Goal: Task Accomplishment & Management: Complete application form

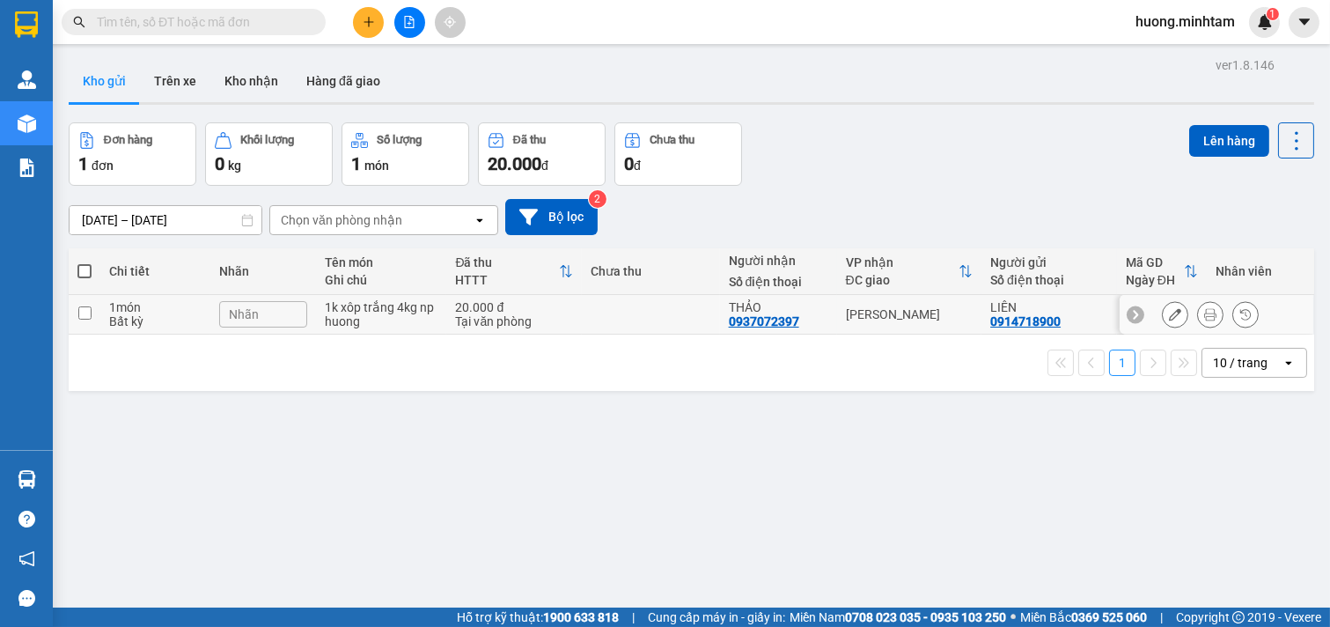
click at [81, 311] on input "checkbox" at bounding box center [84, 312] width 13 height 13
checkbox input "true"
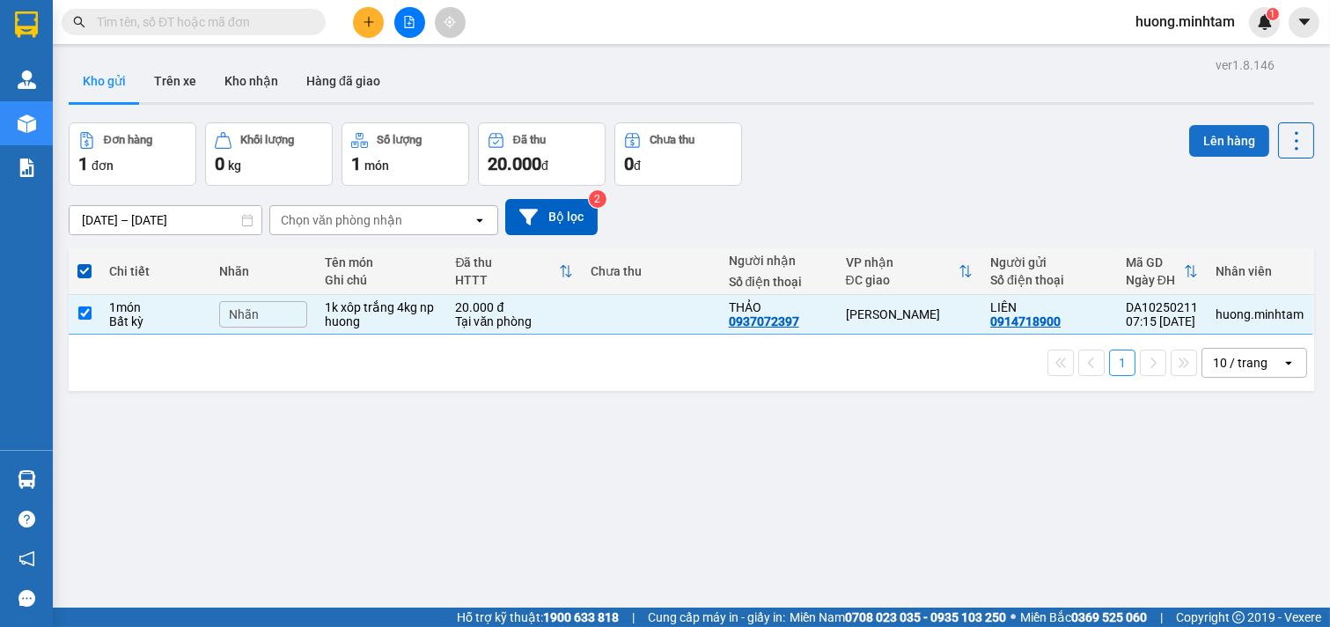
click at [1218, 136] on button "Lên hàng" at bounding box center [1229, 141] width 80 height 32
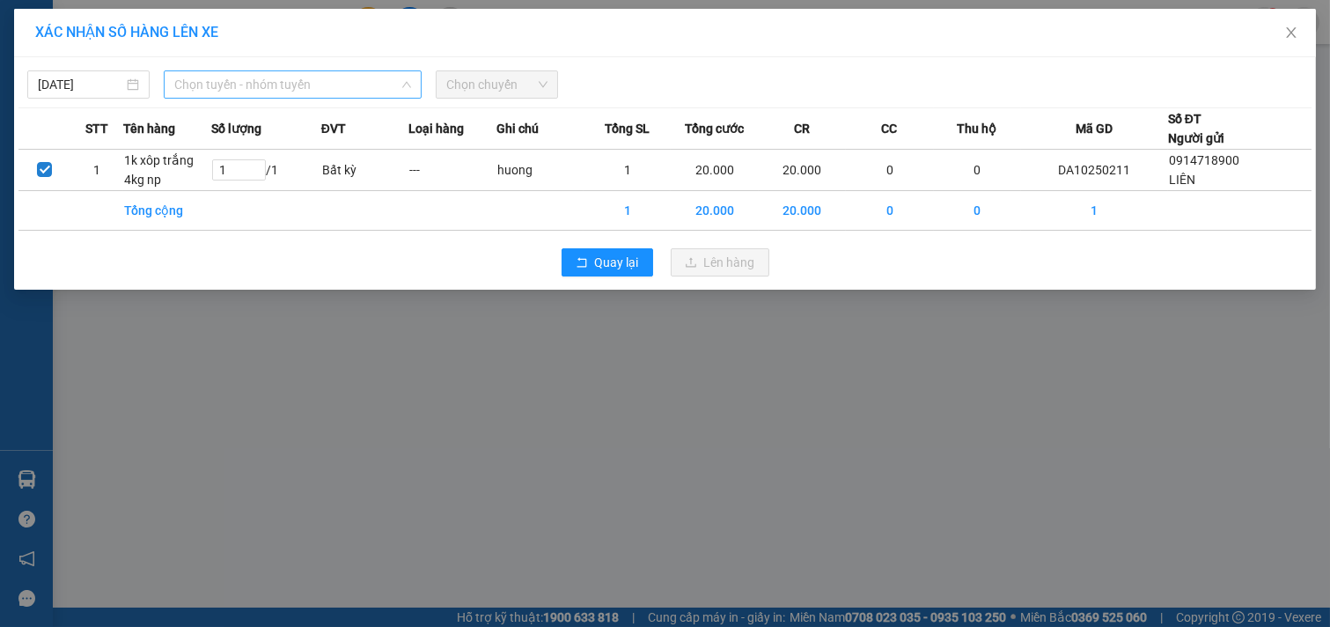
click at [357, 85] on span "Chọn tuyến - nhóm tuyến" at bounding box center [292, 84] width 237 height 26
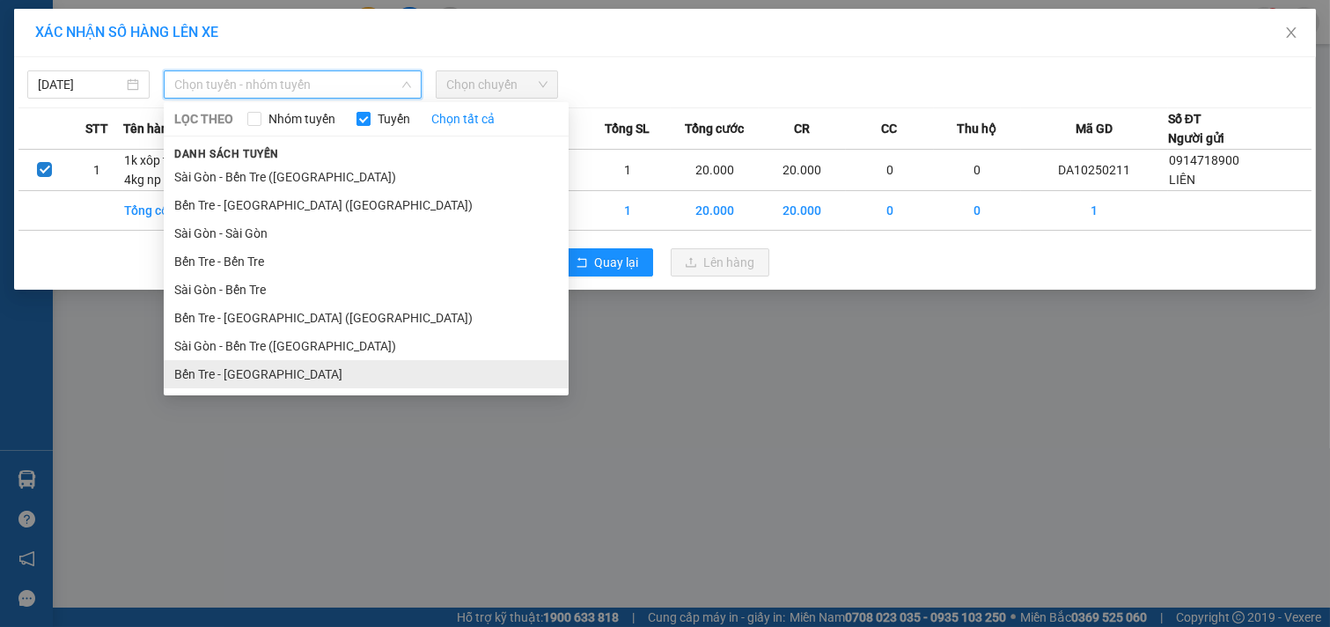
click at [242, 374] on li "Bến Tre - [GEOGRAPHIC_DATA]" at bounding box center [366, 374] width 405 height 28
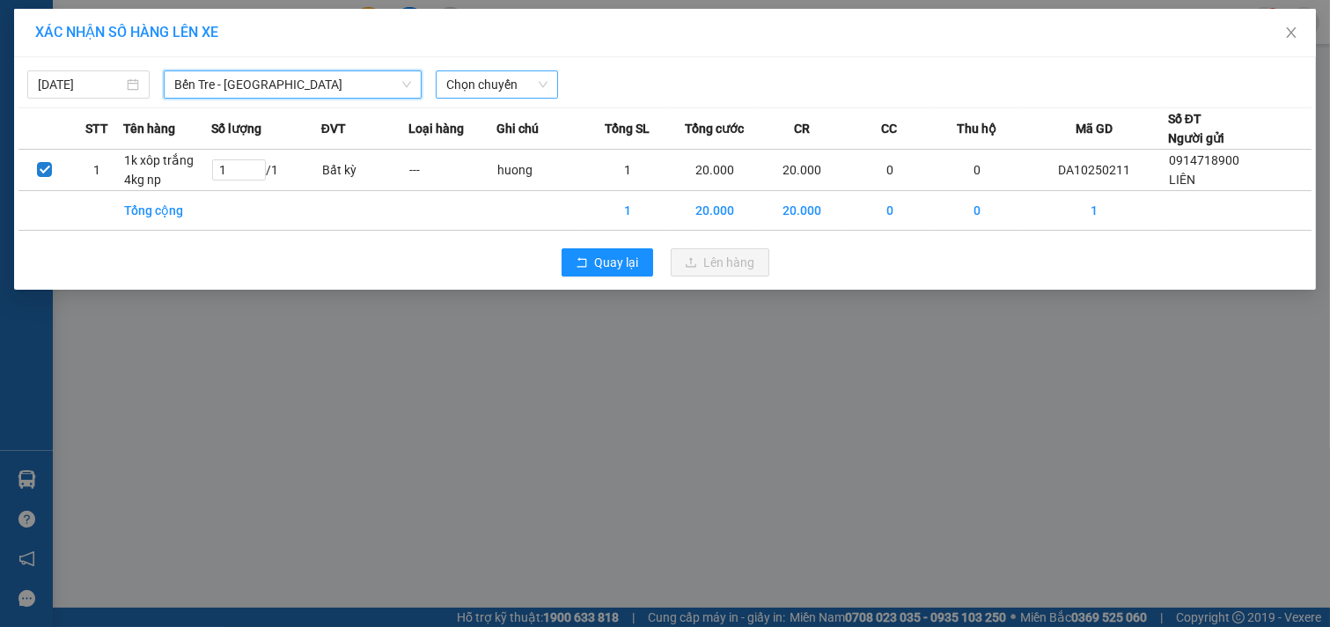
click at [533, 84] on span "Chọn chuyến" at bounding box center [496, 84] width 101 height 26
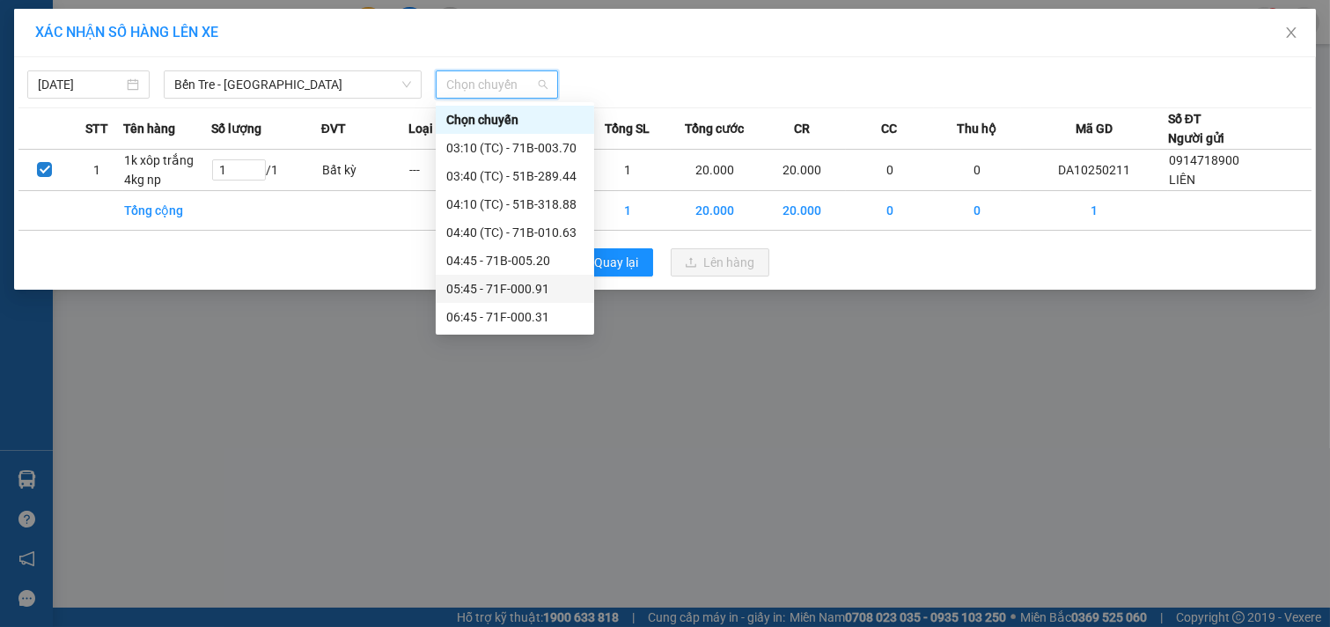
scroll to position [98, 0]
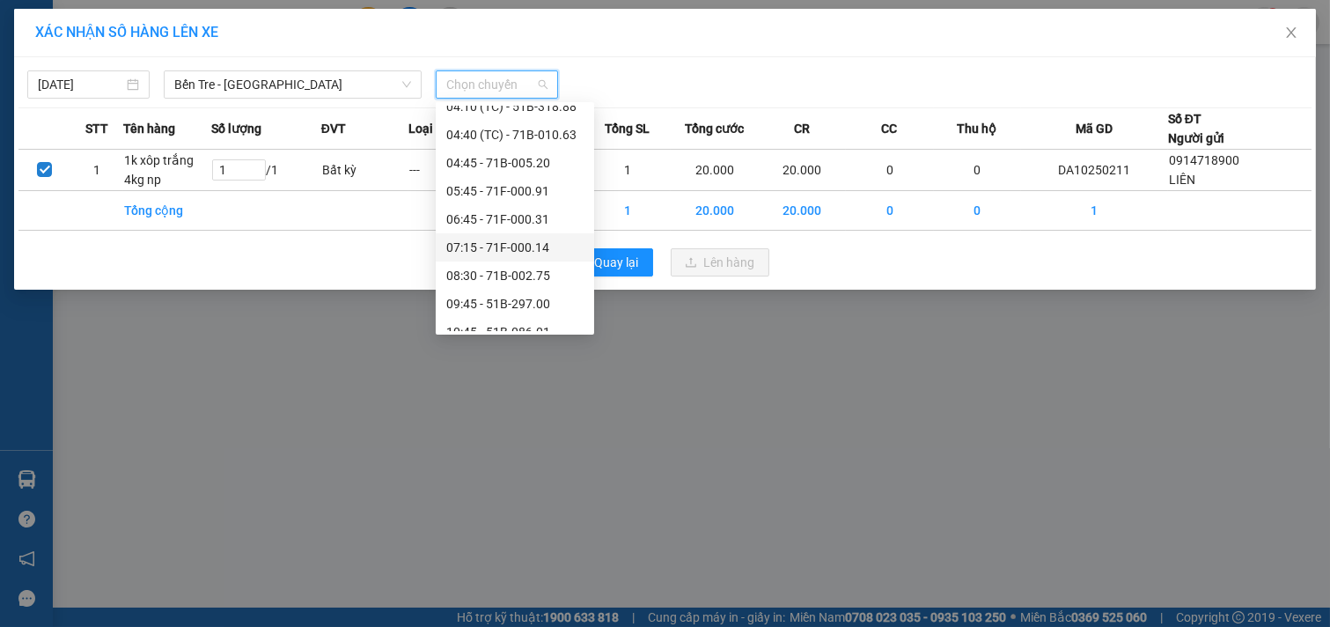
click at [511, 245] on div "07:15 - 71F-000.14" at bounding box center [514, 247] width 137 height 19
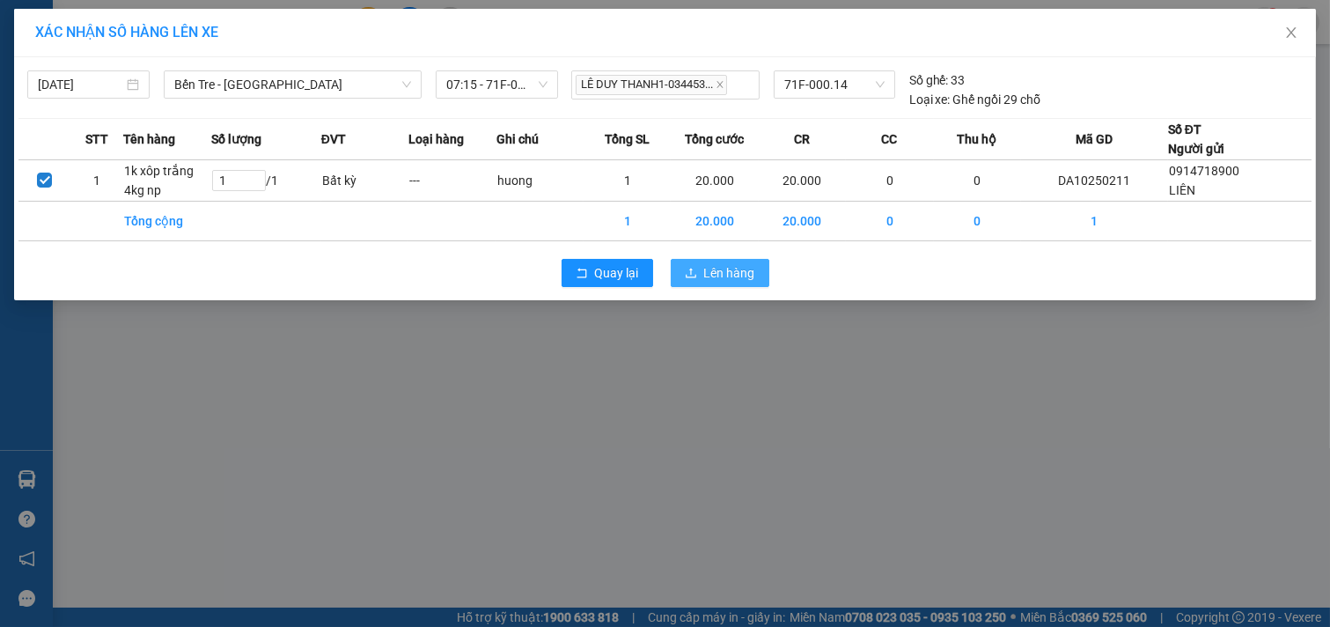
click at [724, 269] on span "Lên hàng" at bounding box center [729, 272] width 51 height 19
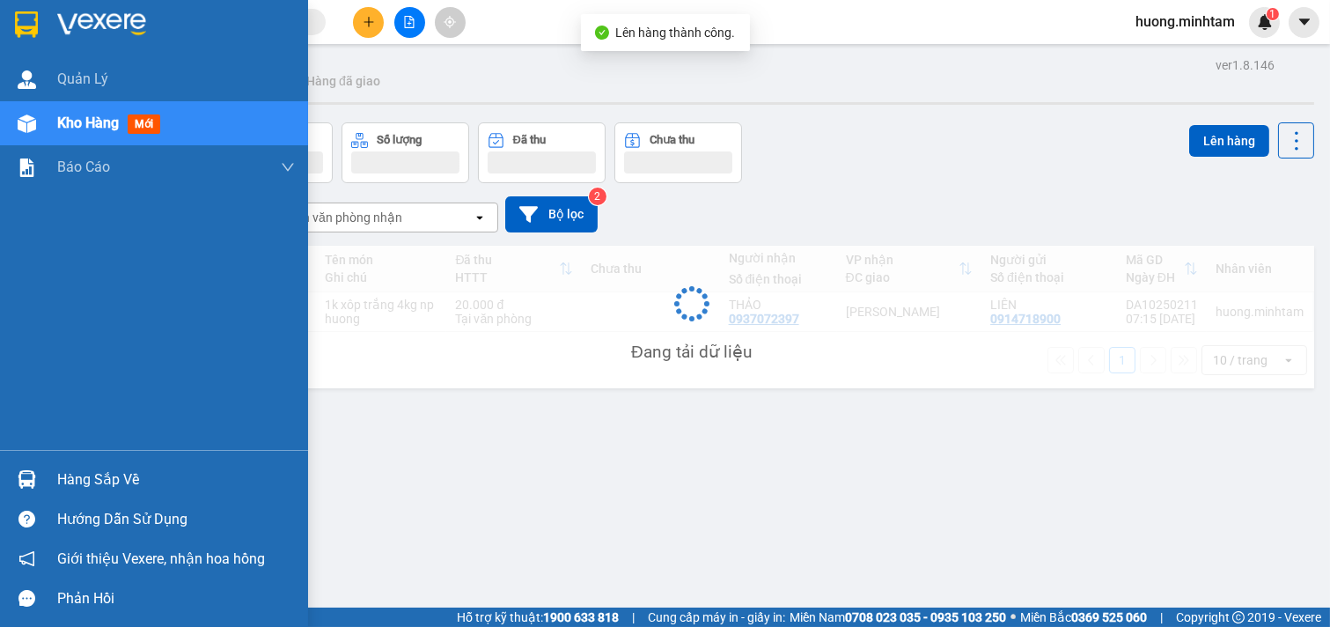
click at [95, 479] on div "Hàng sắp về" at bounding box center [176, 480] width 238 height 26
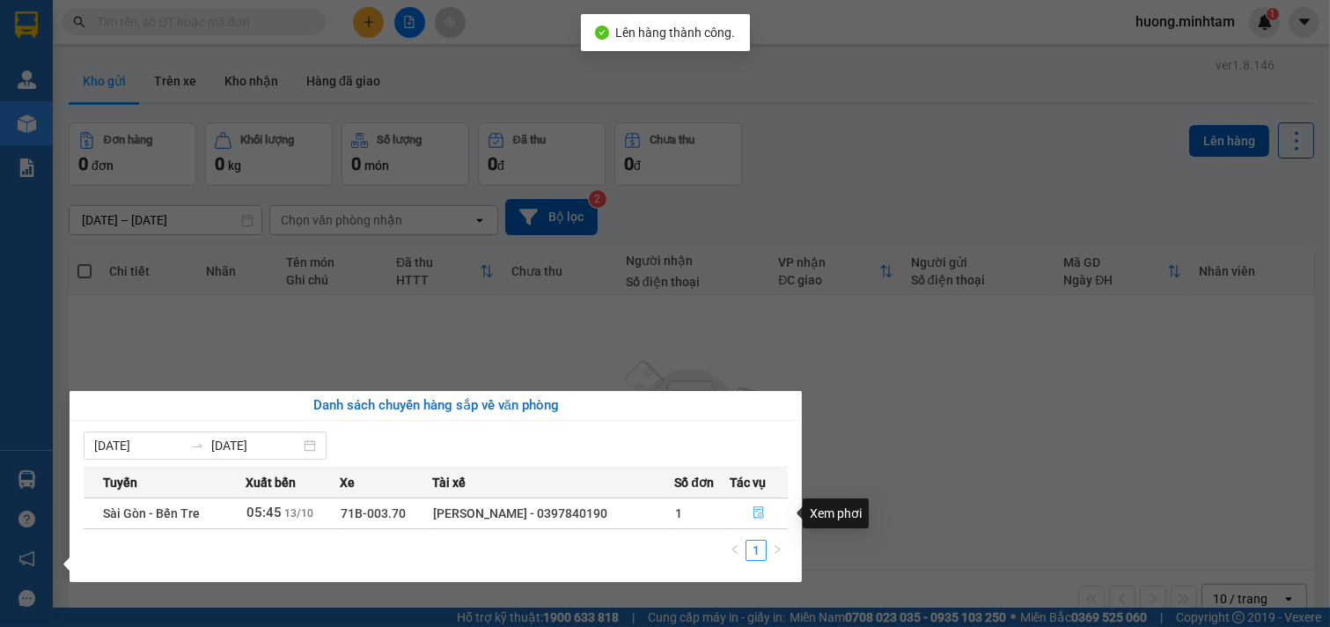
click at [759, 509] on icon "file-done" at bounding box center [759, 512] width 12 height 12
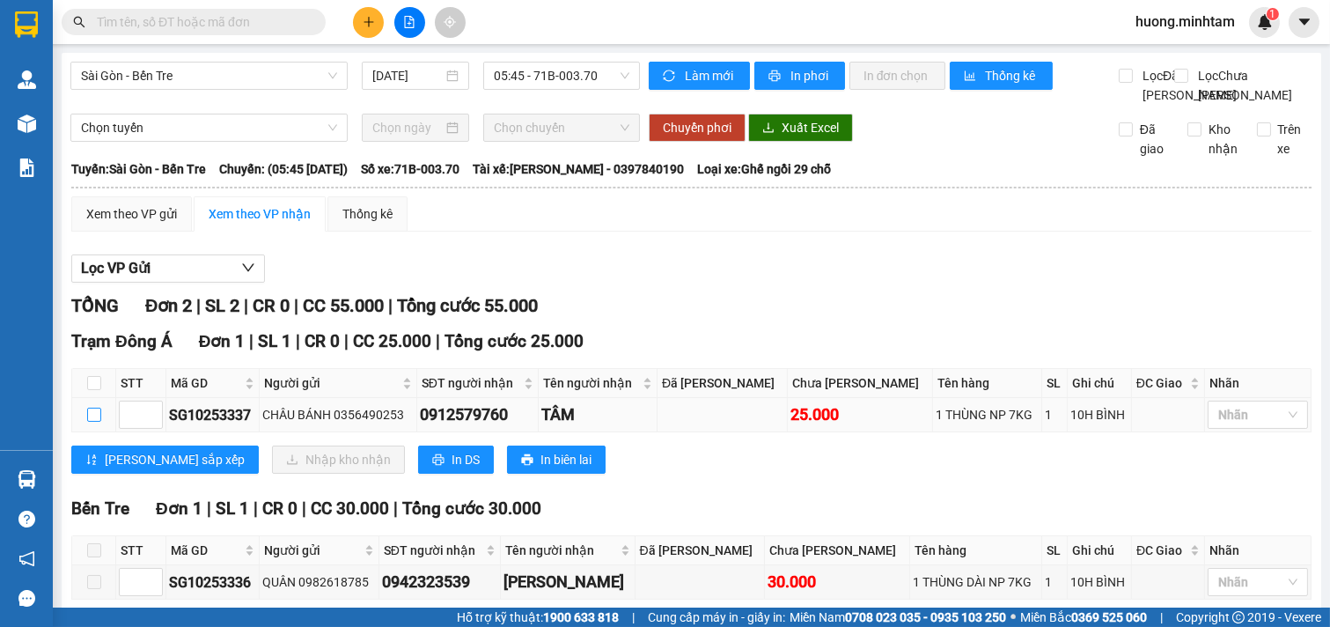
click at [93, 422] on input "checkbox" at bounding box center [94, 415] width 14 height 14
checkbox input "true"
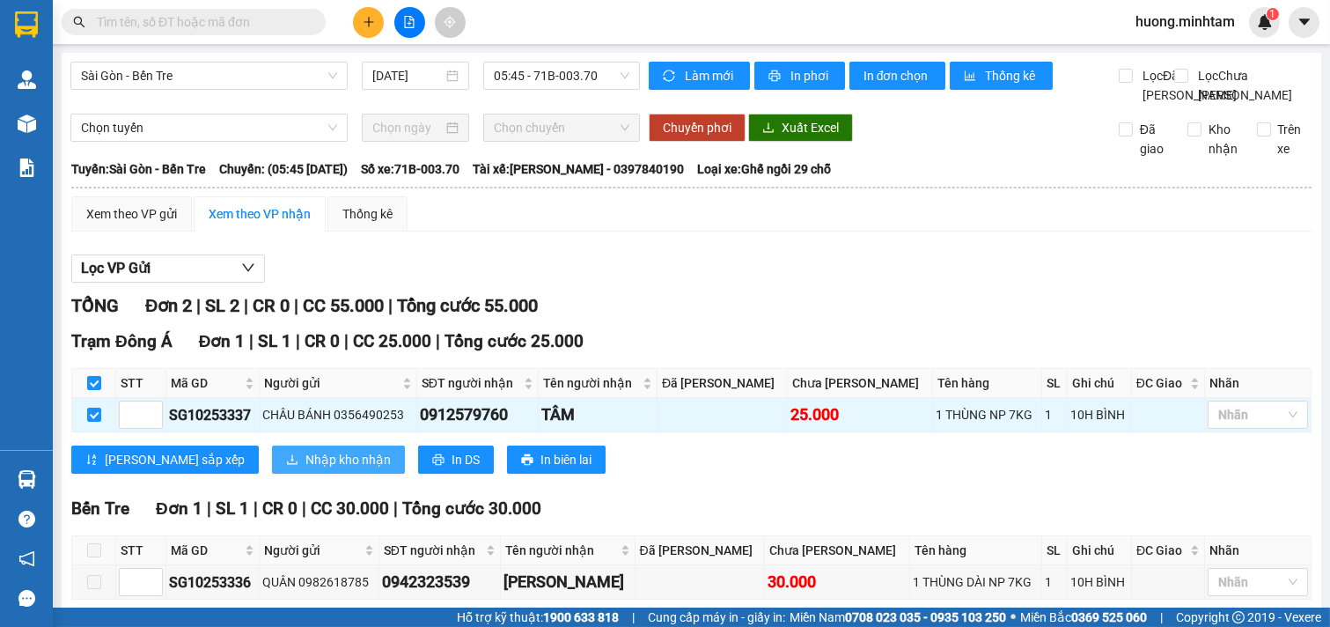
click at [305, 469] on span "Nhập kho nhận" at bounding box center [347, 459] width 85 height 19
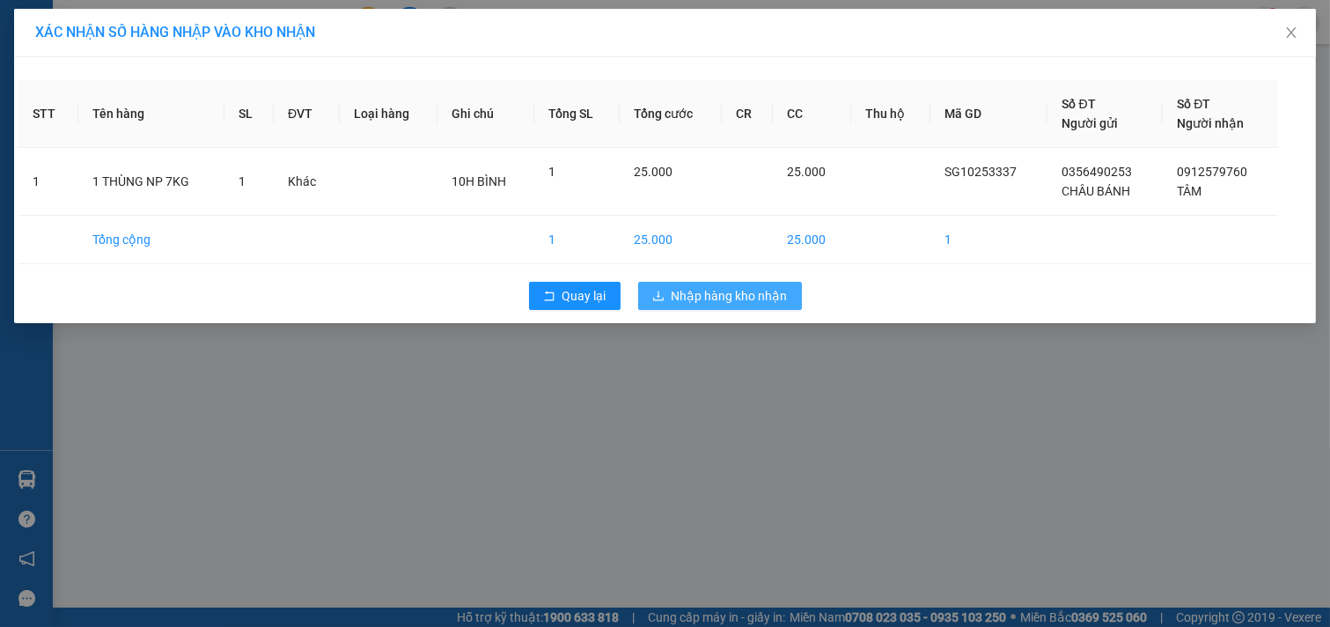
click at [761, 294] on span "Nhập hàng kho nhận" at bounding box center [730, 295] width 116 height 19
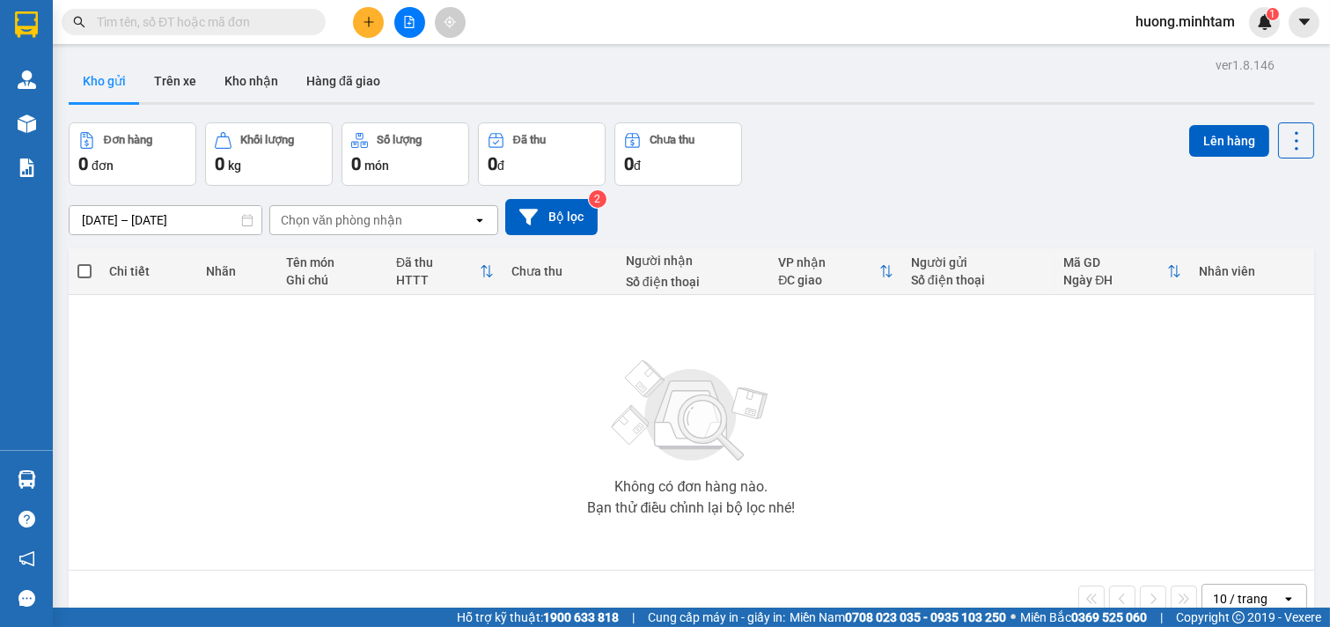
click at [945, 435] on div "Không có đơn hàng nào. Bạn thử điều chỉnh lại bộ lọc nhé!" at bounding box center [691, 432] width 1228 height 264
click at [257, 80] on button "Kho nhận" at bounding box center [251, 81] width 82 height 42
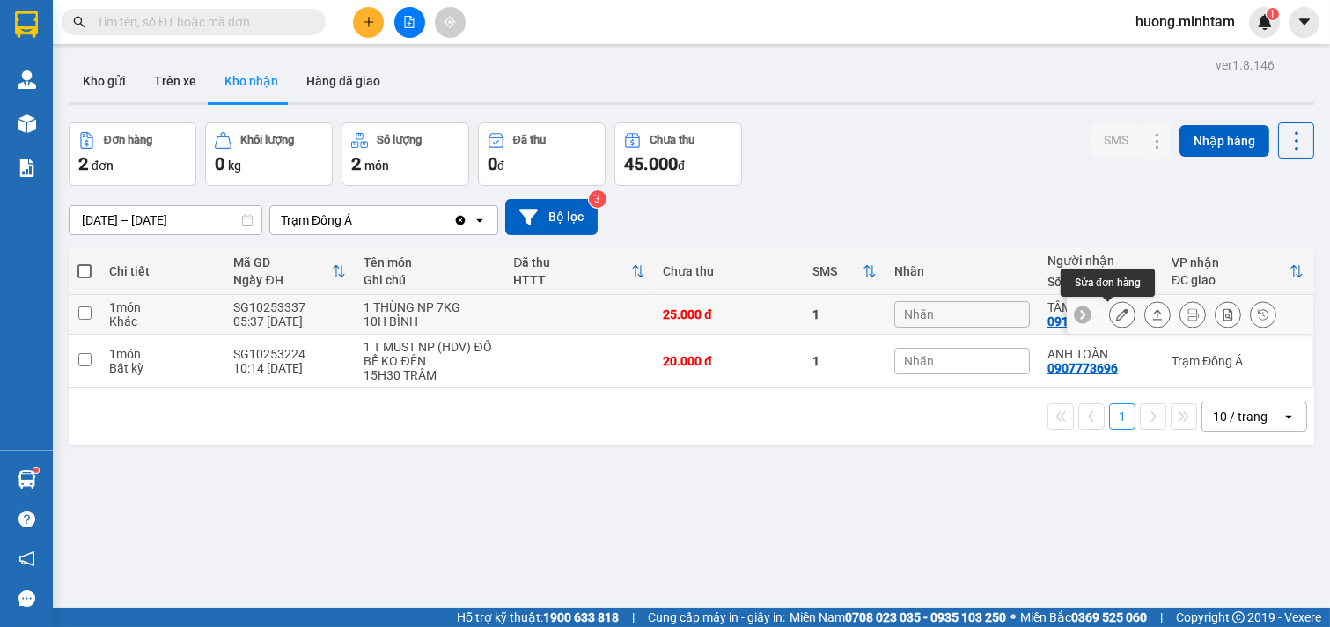
click at [1116, 317] on icon at bounding box center [1122, 314] width 12 height 12
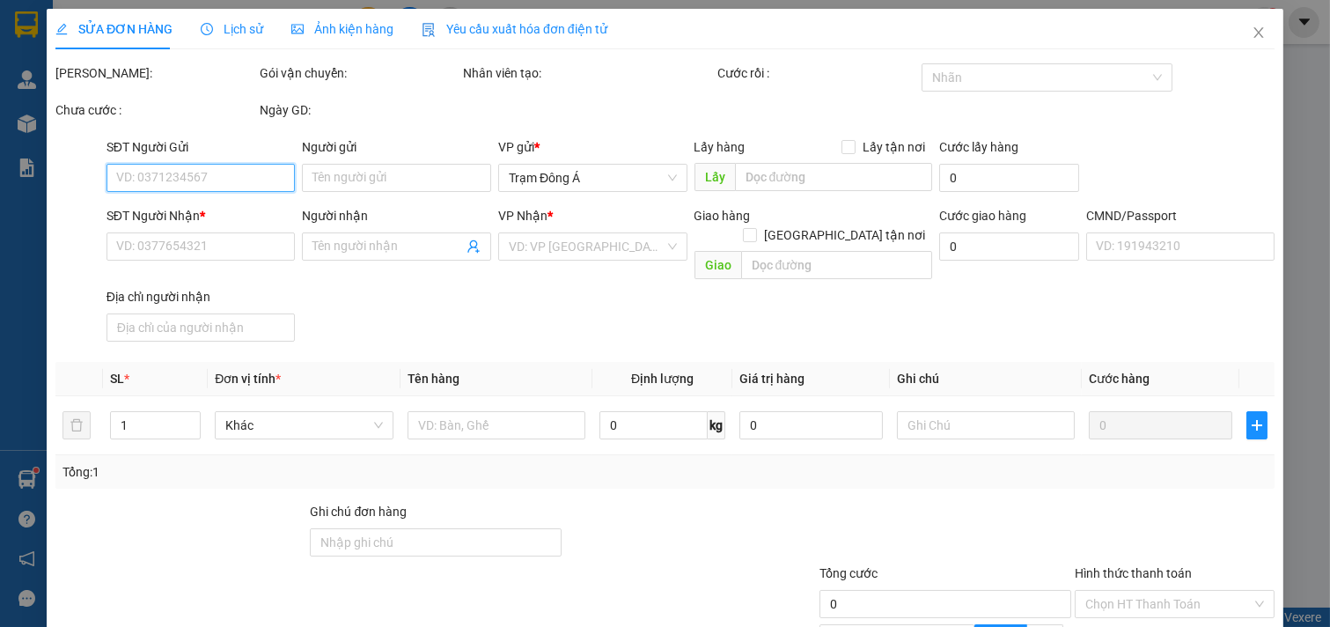
type input "0356490253"
type input "CHÂU BÁNH"
type input "0912579760"
type input "TÂM"
type input "25.000"
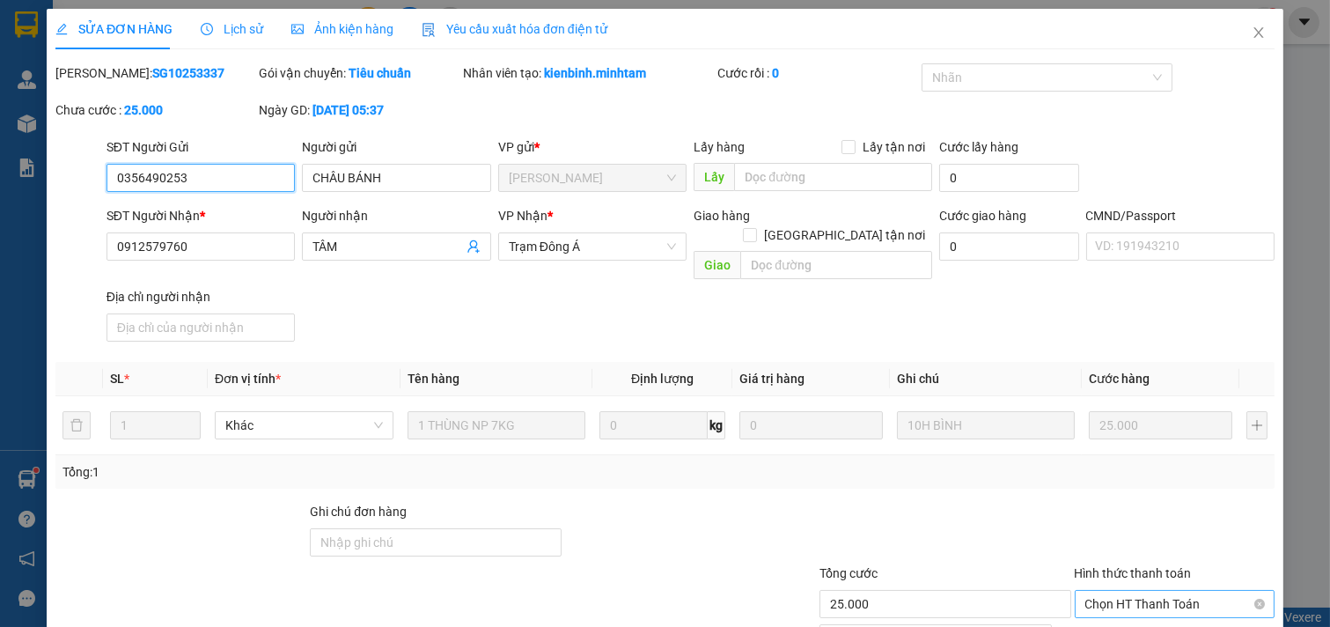
scroll to position [171, 0]
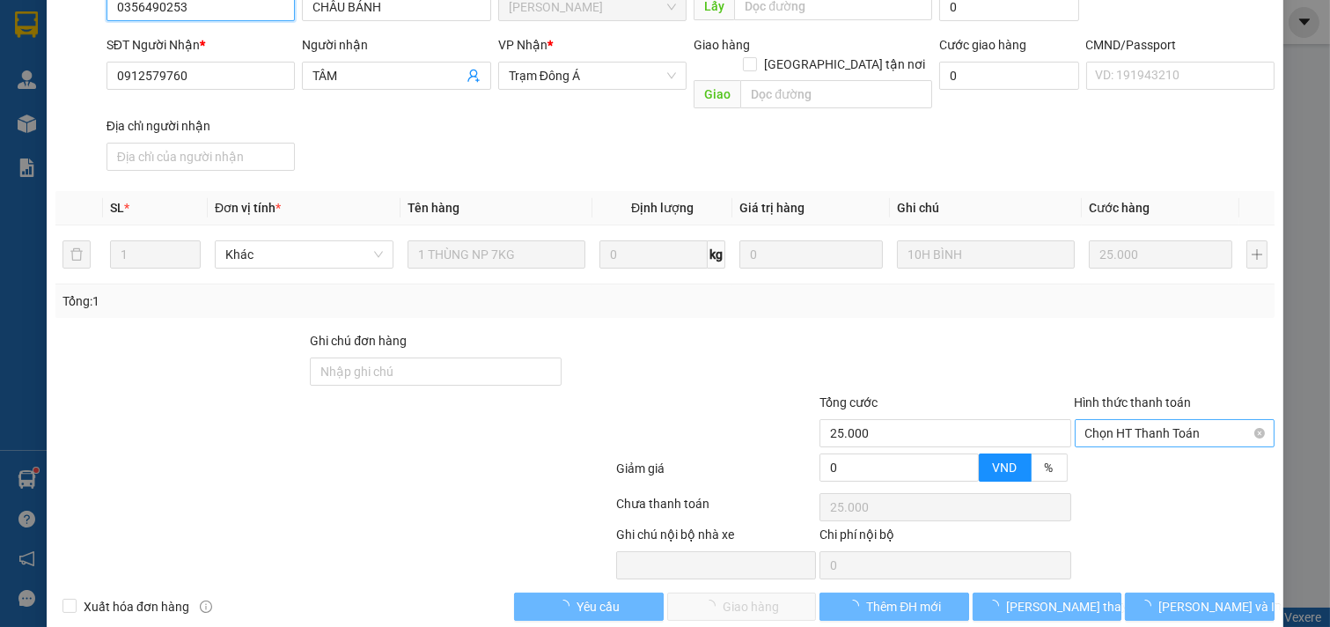
click at [1121, 420] on span "Chọn HT Thanh Toán" at bounding box center [1175, 433] width 180 height 26
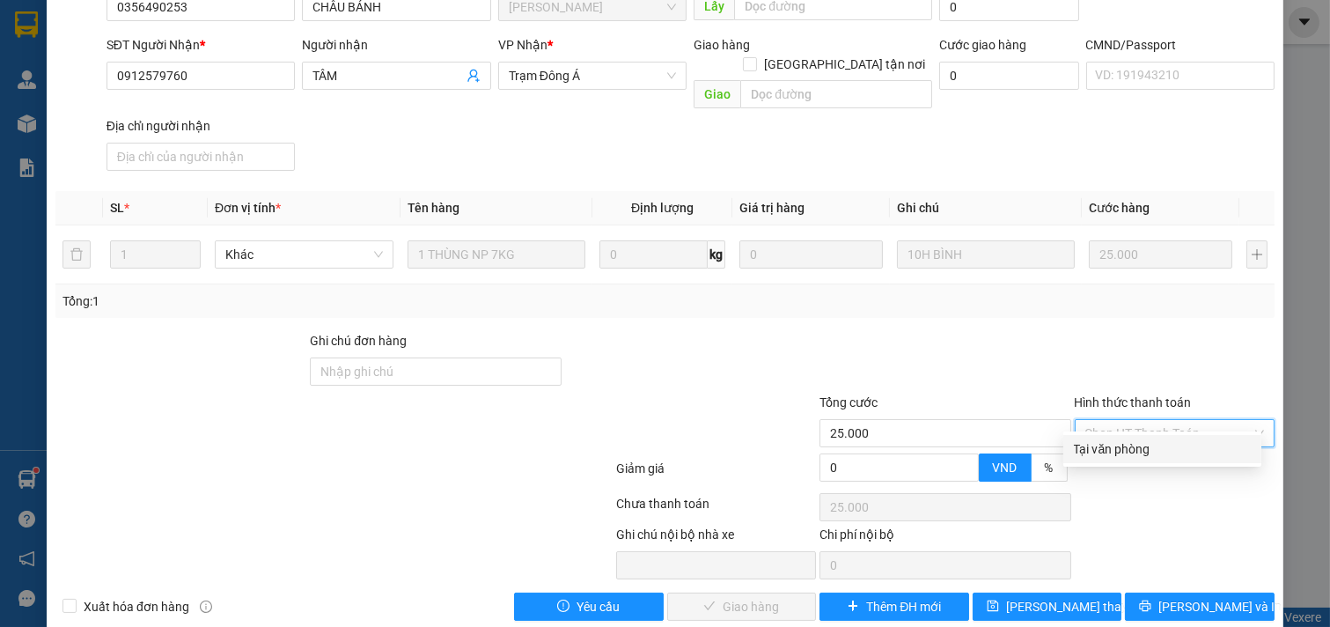
click at [1119, 450] on div "Tại văn phòng" at bounding box center [1162, 448] width 177 height 19
type input "0"
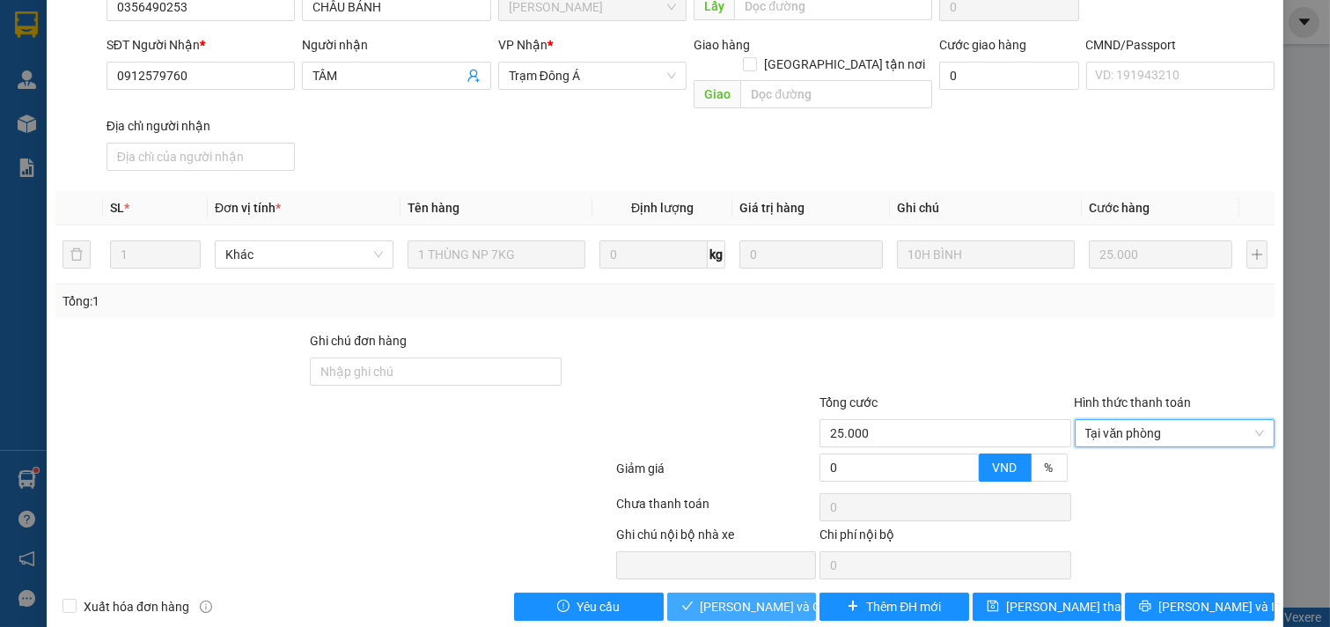
click at [769, 597] on span "Lưu và Giao hàng" at bounding box center [785, 606] width 169 height 19
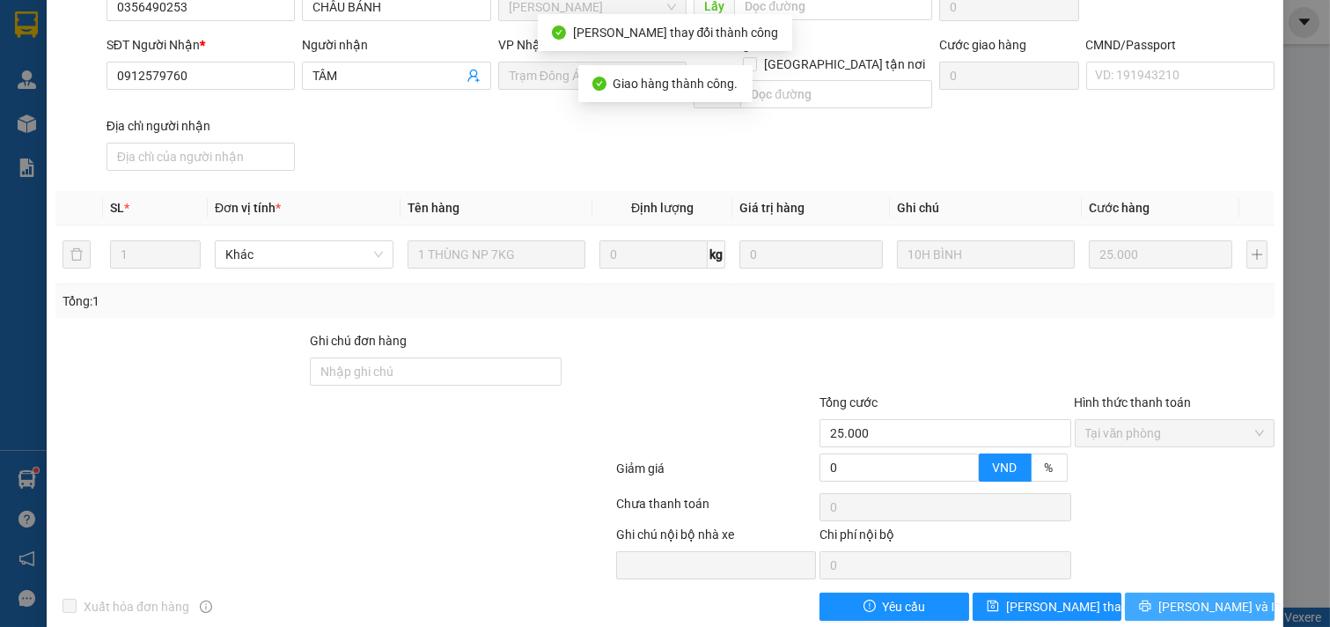
click at [1178, 597] on span "[PERSON_NAME] và In" at bounding box center [1220, 606] width 123 height 19
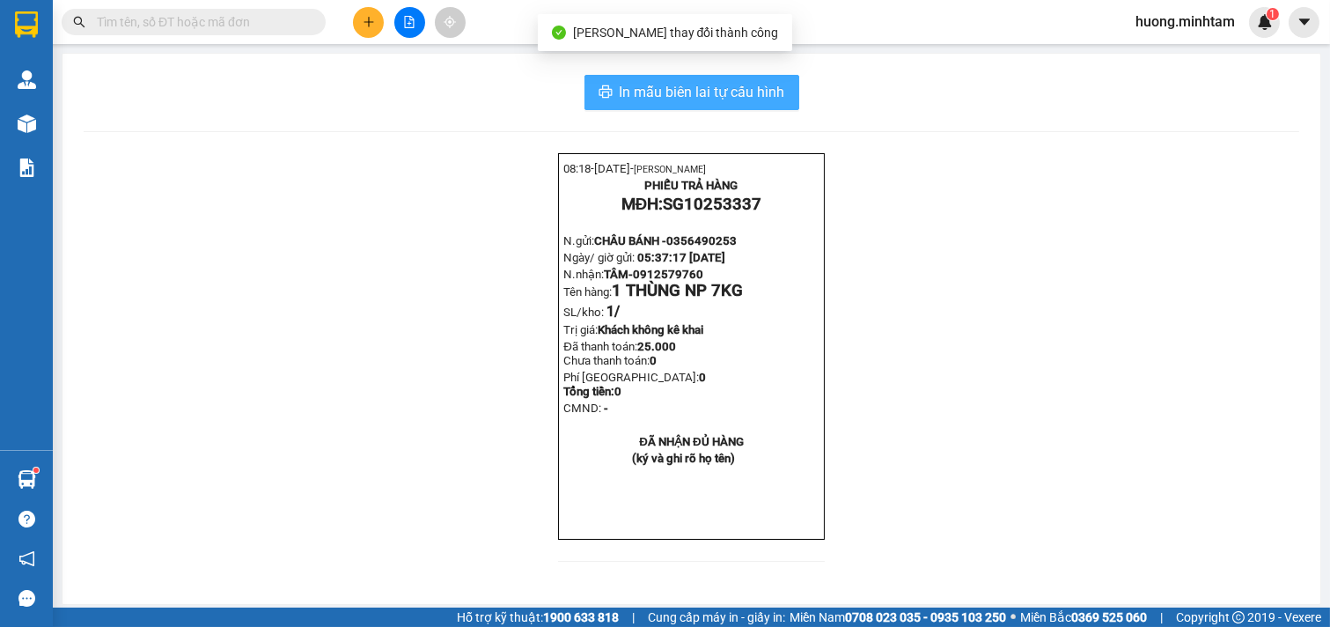
click at [733, 100] on span "In mẫu biên lai tự cấu hình" at bounding box center [703, 92] width 166 height 22
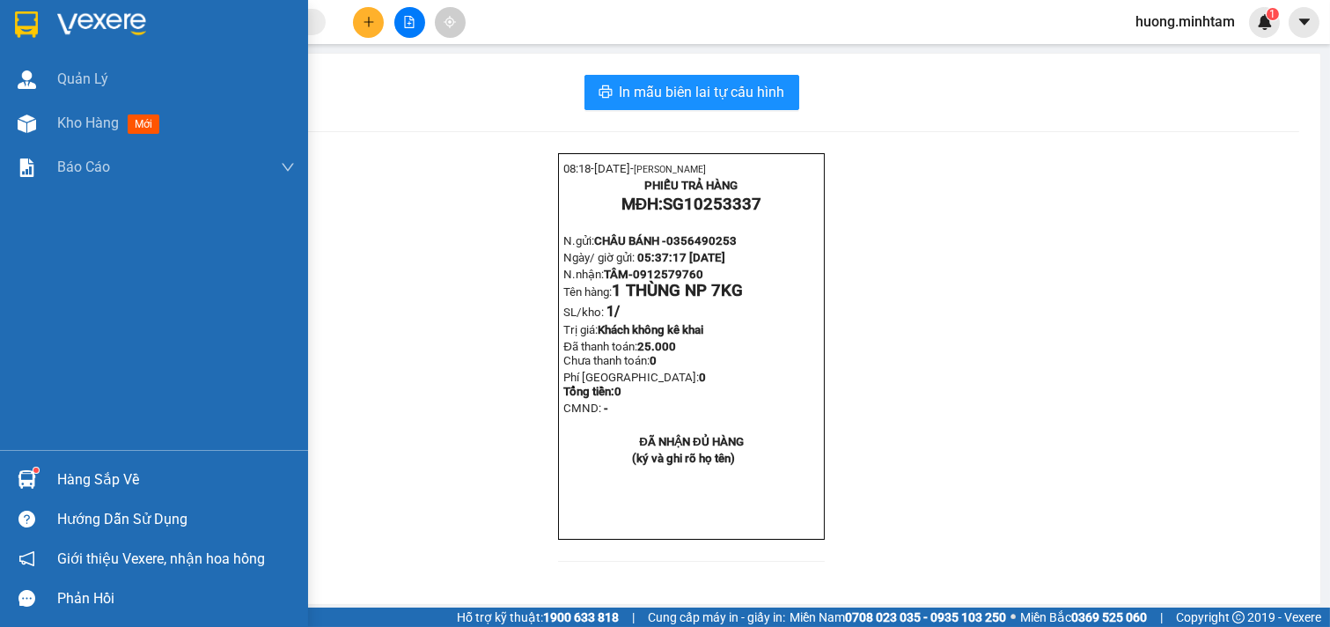
drag, startPoint x: 79, startPoint y: 130, endPoint x: 242, endPoint y: 13, distance: 200.6
click at [79, 129] on span "Kho hàng" at bounding box center [88, 122] width 62 height 17
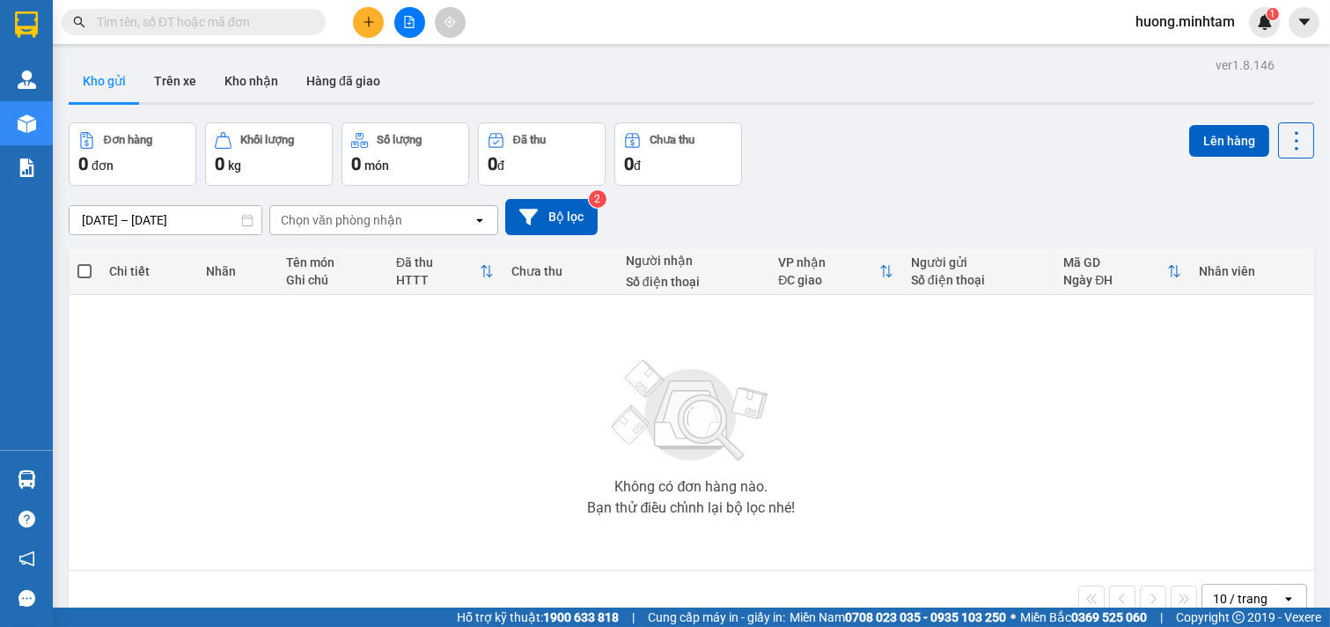
click at [366, 24] on icon "plus" at bounding box center [369, 22] width 12 height 12
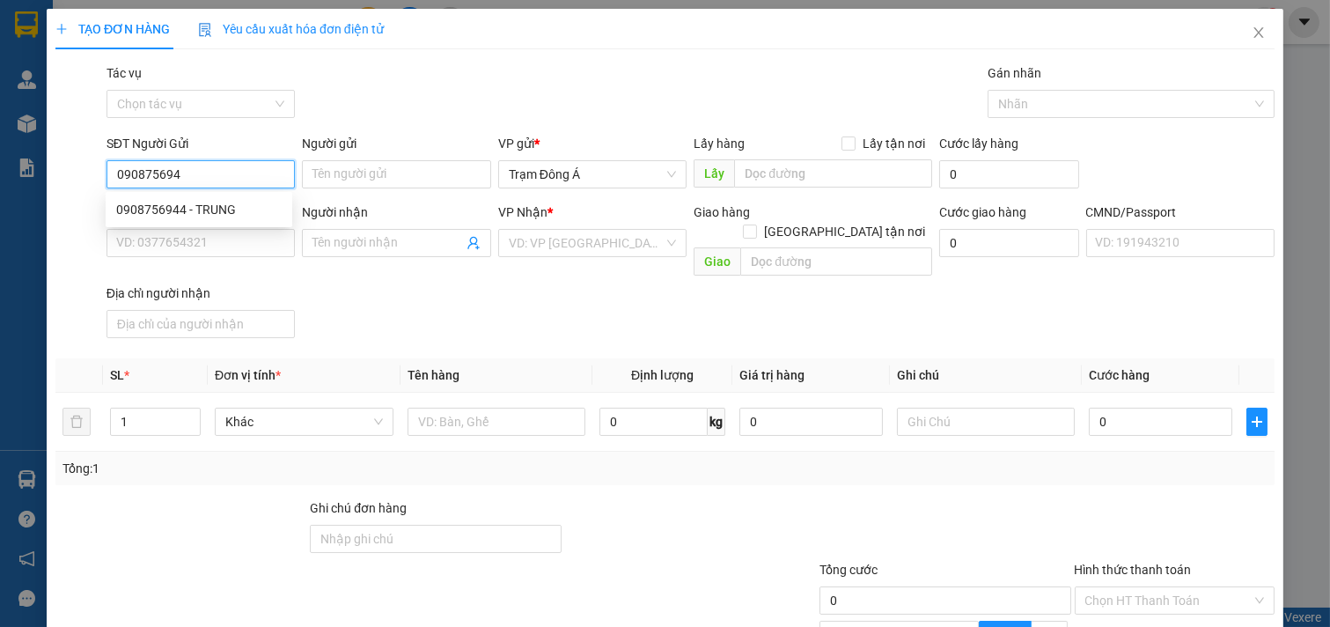
type input "0908756944"
click at [201, 202] on div "0908756944 - TRUNG" at bounding box center [199, 209] width 166 height 19
type input "TRUNG"
type input "0908129168"
type input "TIẾN"
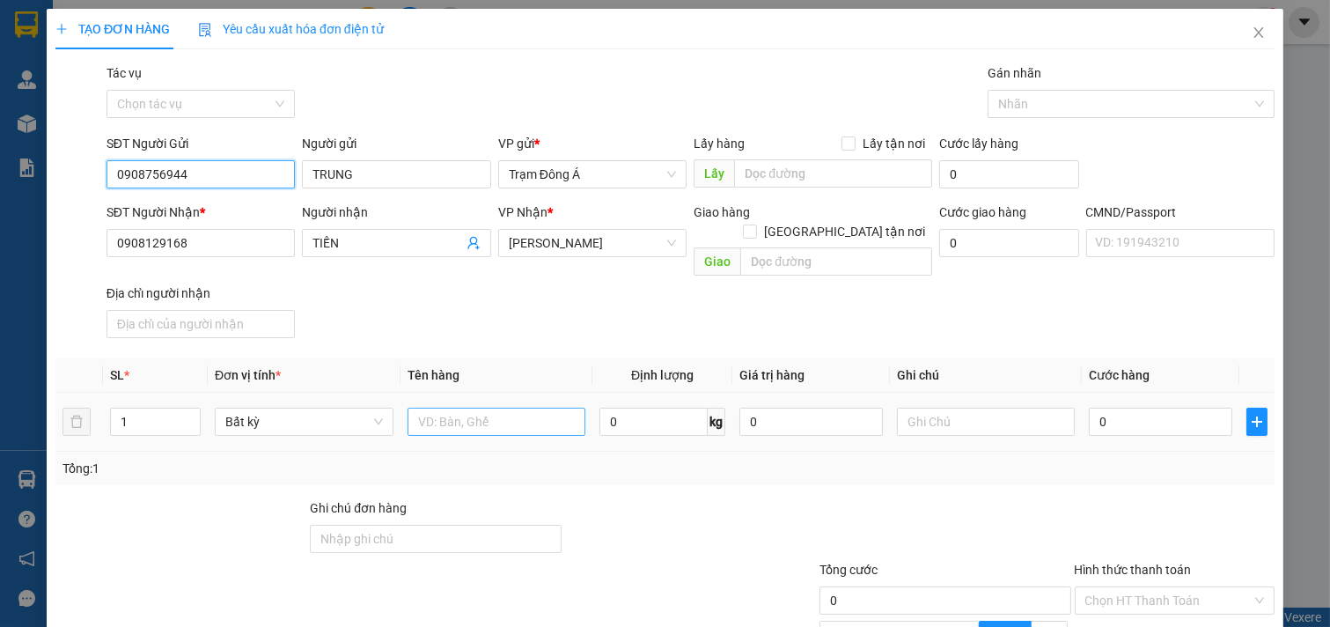
type input "0908756944"
click at [459, 408] on input "text" at bounding box center [497, 422] width 179 height 28
type input "1t 8kg np"
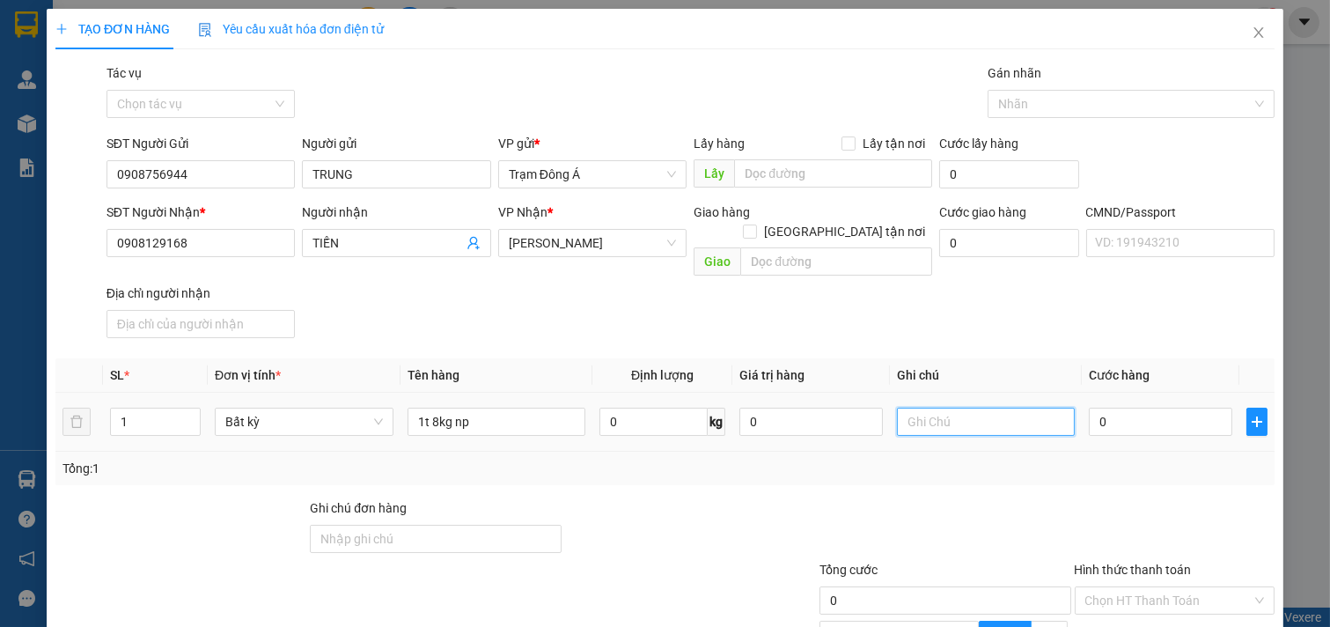
click at [914, 408] on input "text" at bounding box center [986, 422] width 179 height 28
type input "HUONG"
type input "2"
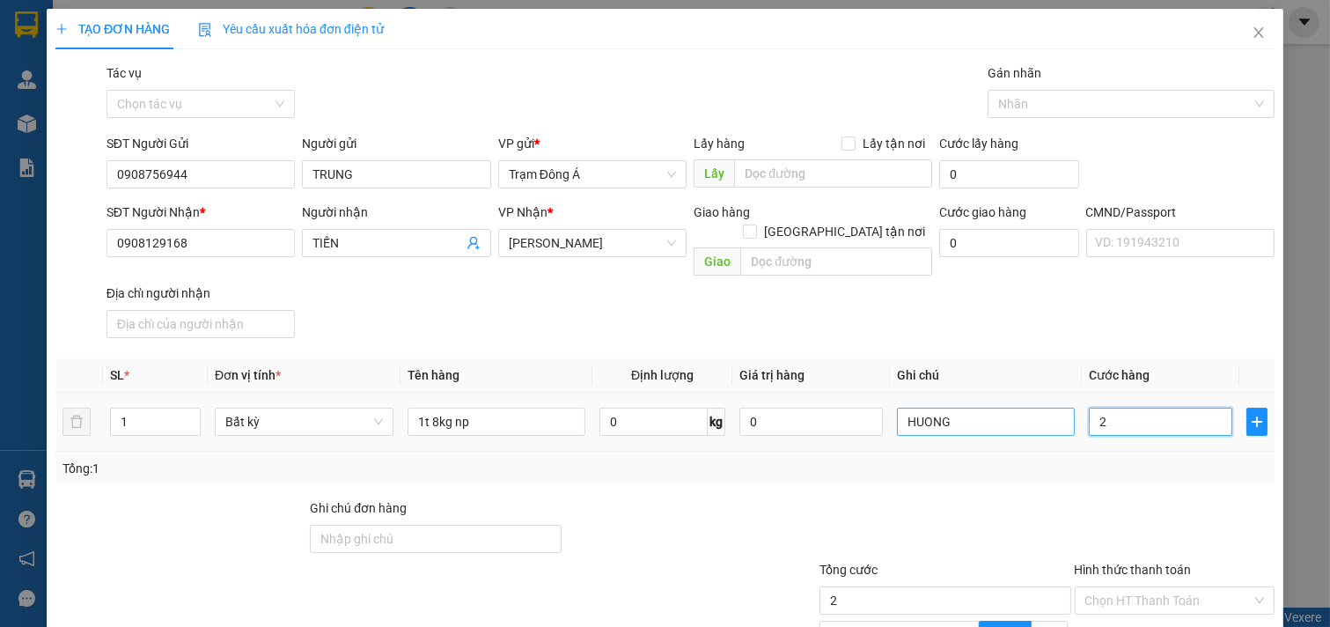
type input "25"
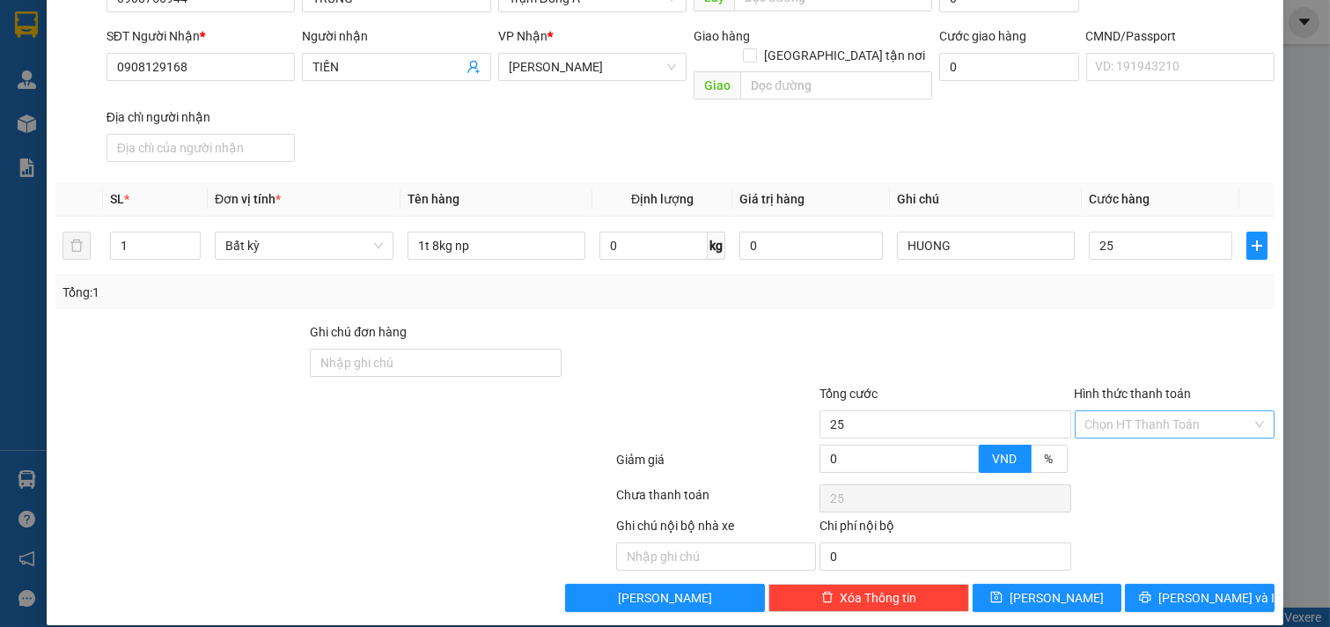
type input "25.000"
click at [1162, 411] on input "Hình thức thanh toán" at bounding box center [1168, 424] width 167 height 26
click at [1151, 433] on div "Tại văn phòng" at bounding box center [1162, 439] width 177 height 19
type input "0"
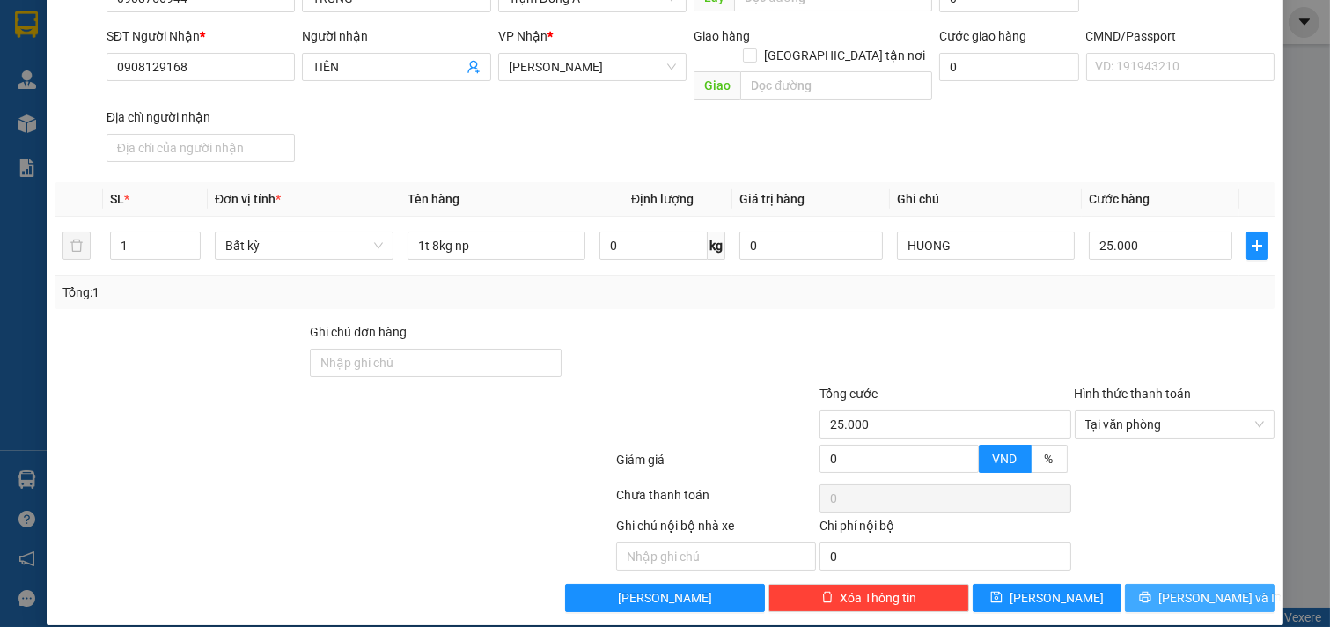
click at [1185, 588] on span "[PERSON_NAME] và In" at bounding box center [1220, 597] width 123 height 19
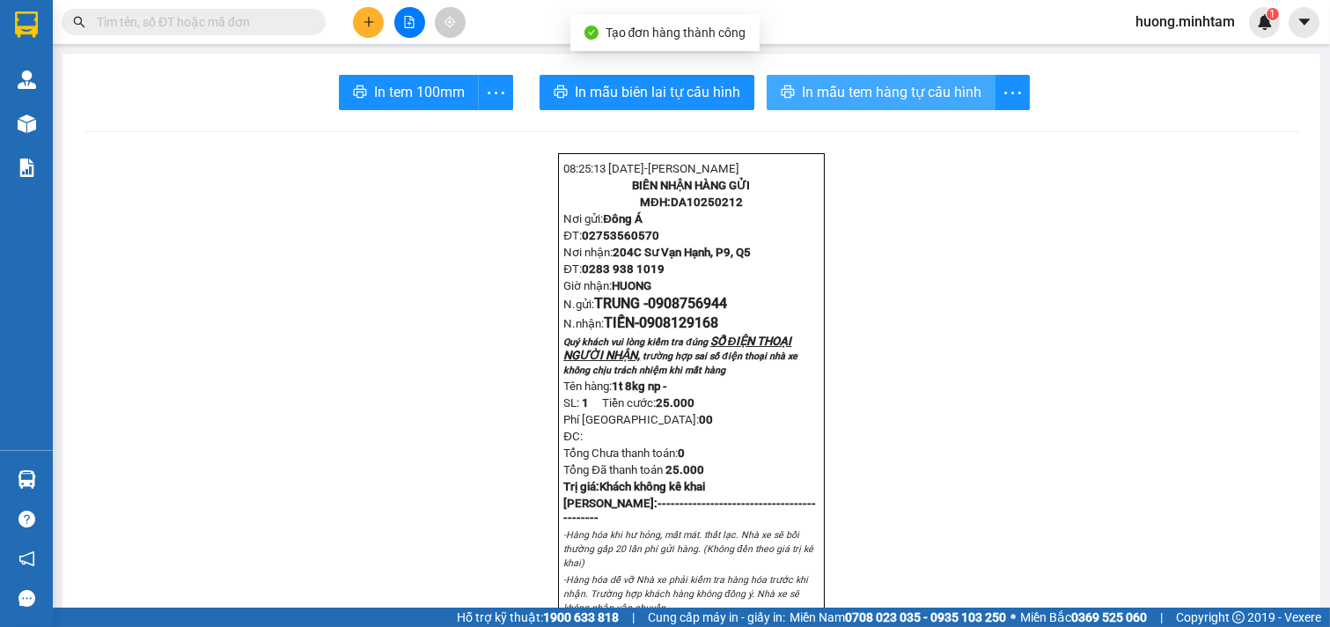
click at [886, 85] on span "In mẫu tem hàng tự cấu hình" at bounding box center [892, 92] width 180 height 22
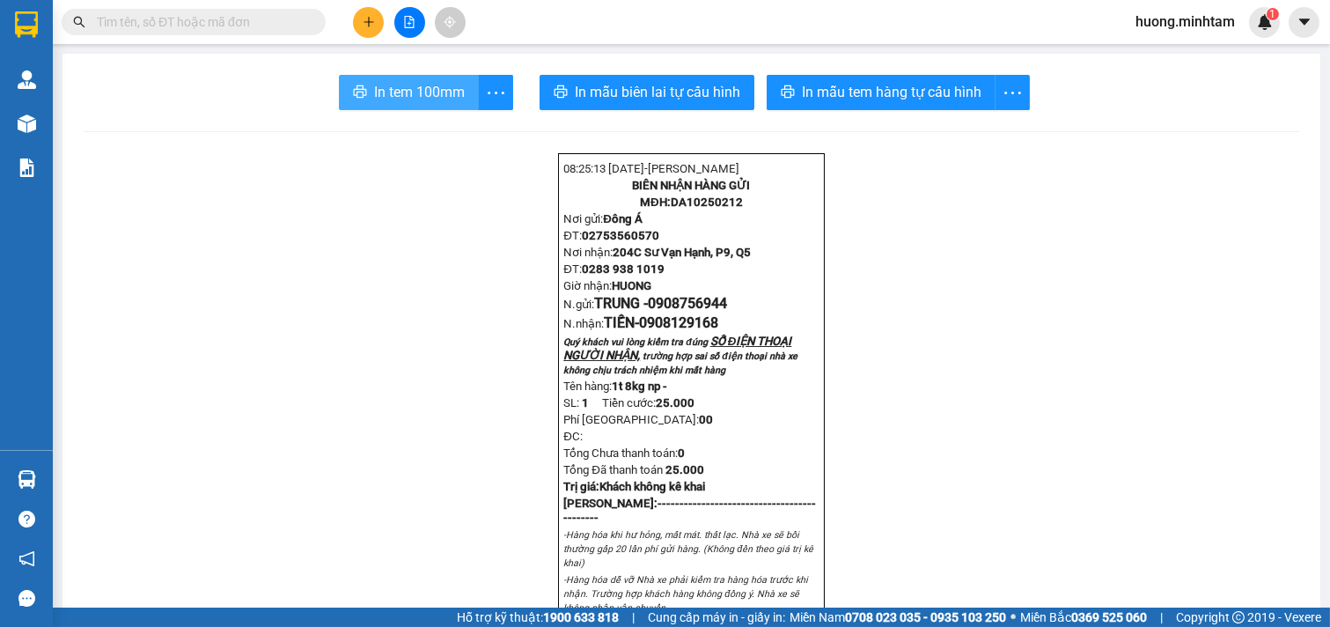
click at [435, 85] on span "In tem 100mm" at bounding box center [419, 92] width 91 height 22
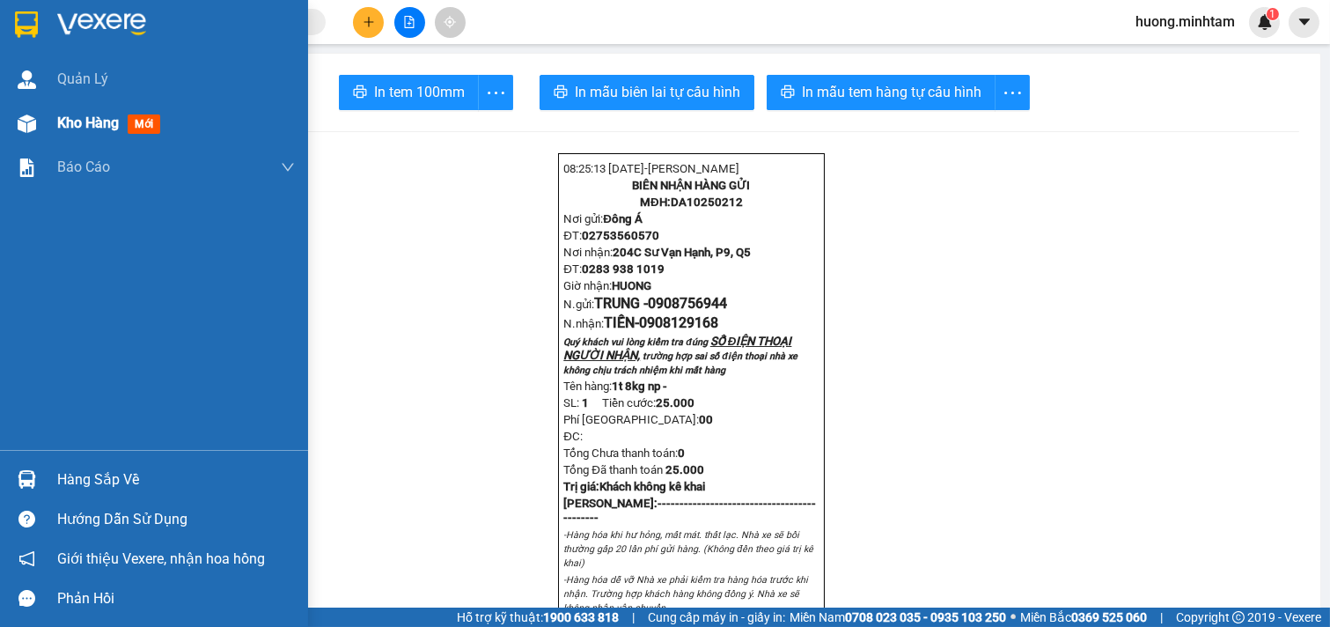
click at [95, 120] on span "Kho hàng" at bounding box center [88, 122] width 62 height 17
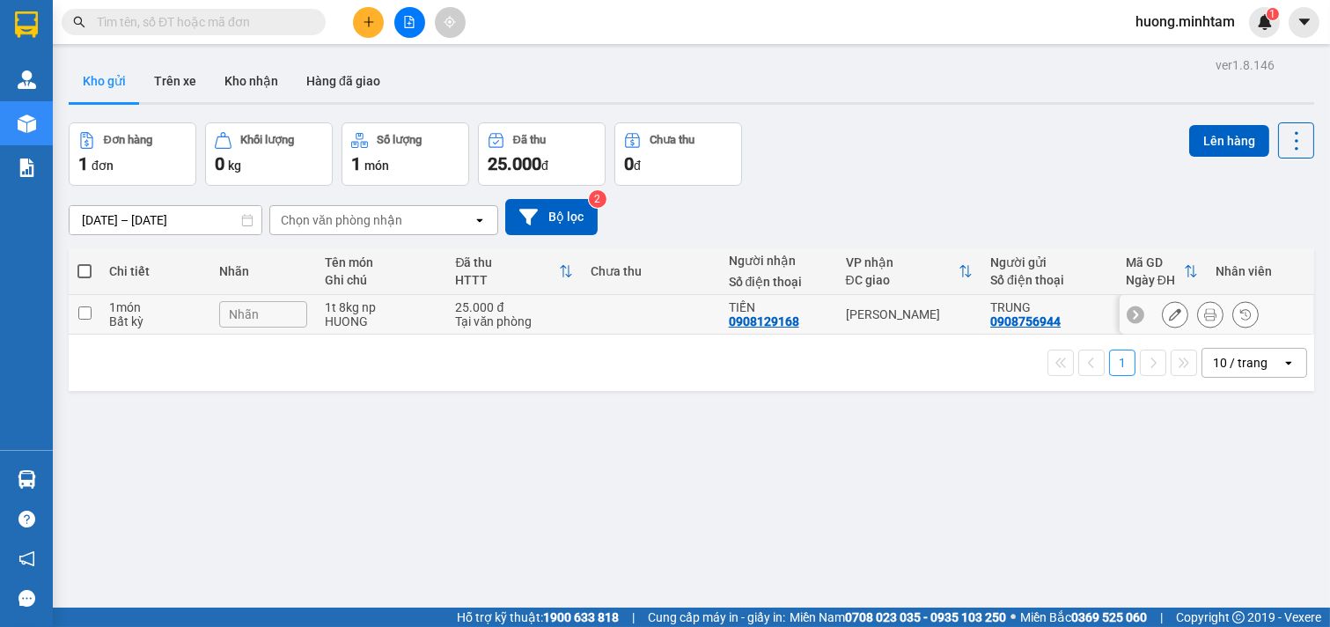
click at [99, 317] on td at bounding box center [85, 315] width 32 height 40
checkbox input "true"
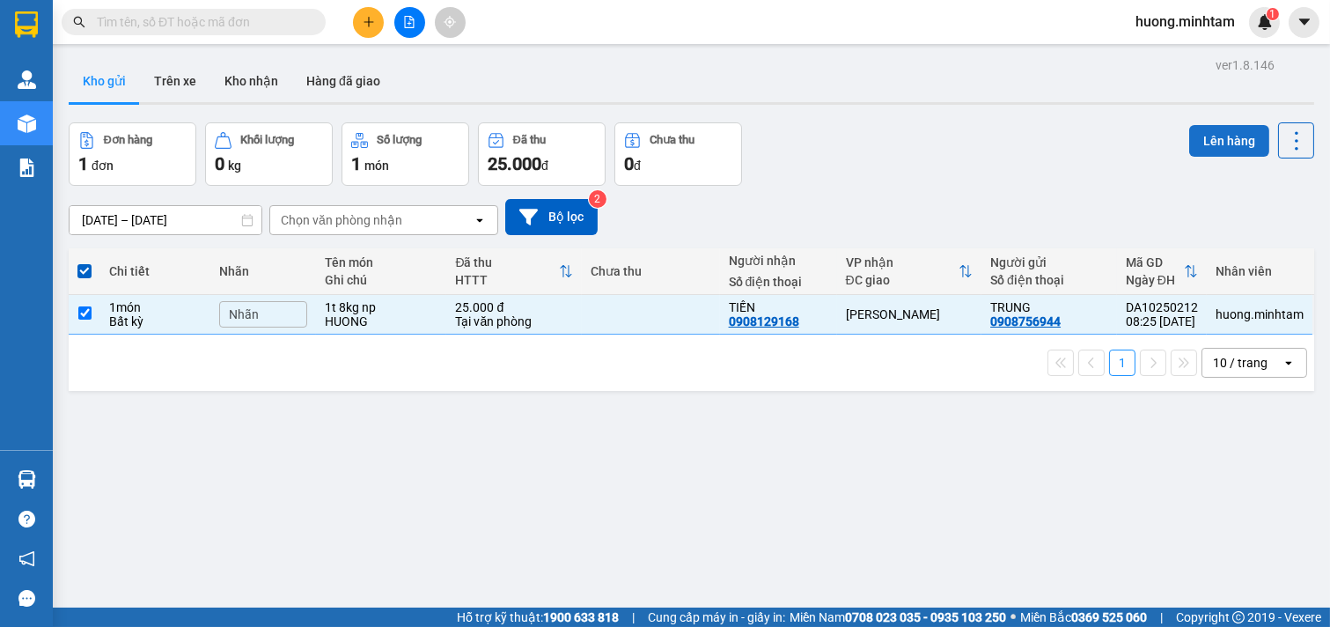
click at [1199, 136] on button "Lên hàng" at bounding box center [1229, 141] width 80 height 32
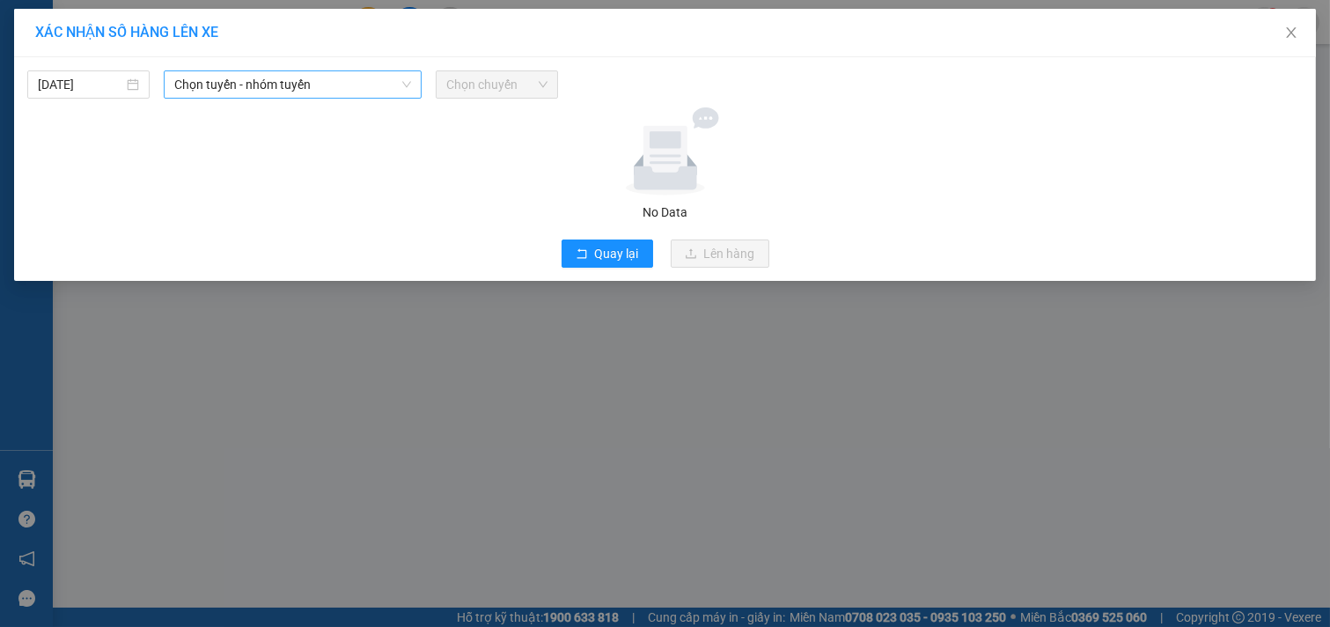
click at [375, 91] on span "Chọn tuyến - nhóm tuyến" at bounding box center [292, 84] width 237 height 26
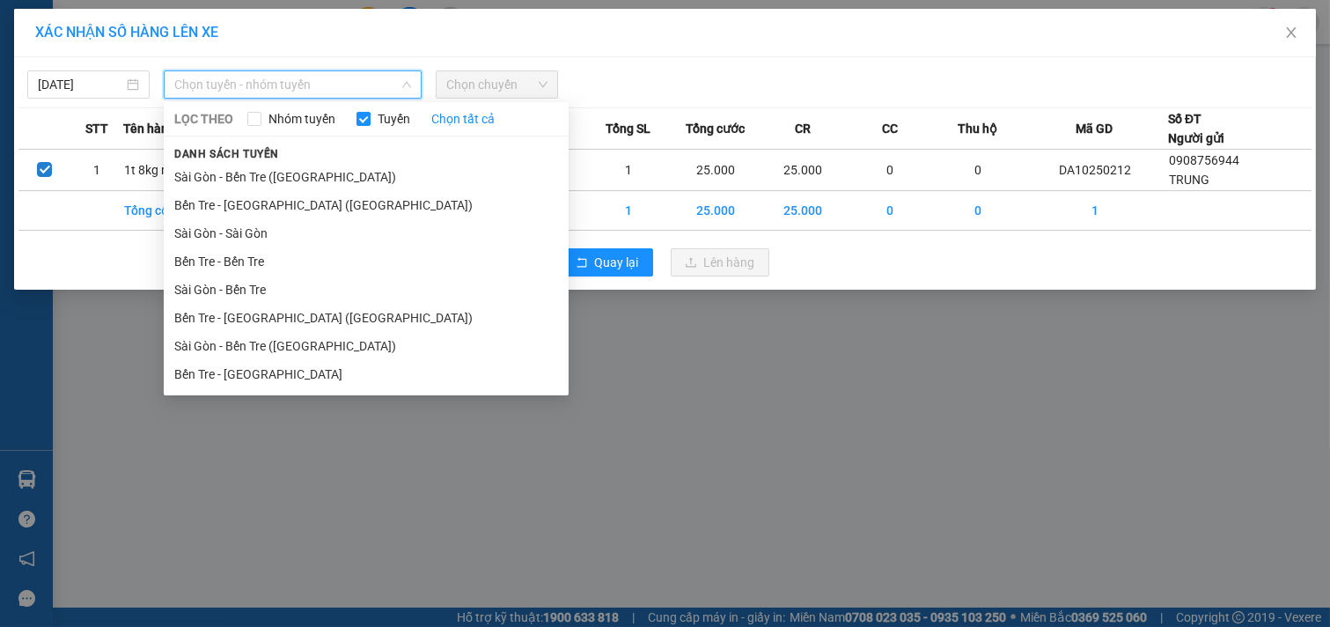
drag, startPoint x: 291, startPoint y: 373, endPoint x: 322, endPoint y: 349, distance: 38.9
click at [291, 374] on li "Bến Tre - [GEOGRAPHIC_DATA]" at bounding box center [366, 374] width 405 height 28
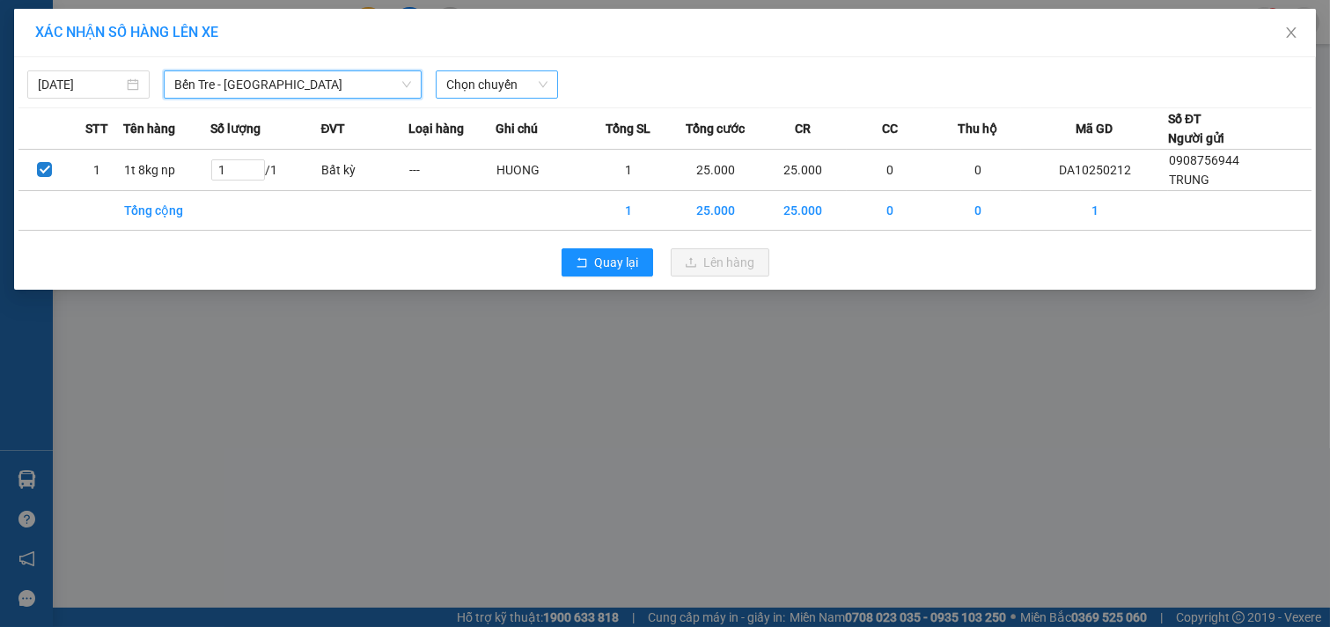
click at [522, 89] on span "Chọn chuyến" at bounding box center [496, 84] width 101 height 26
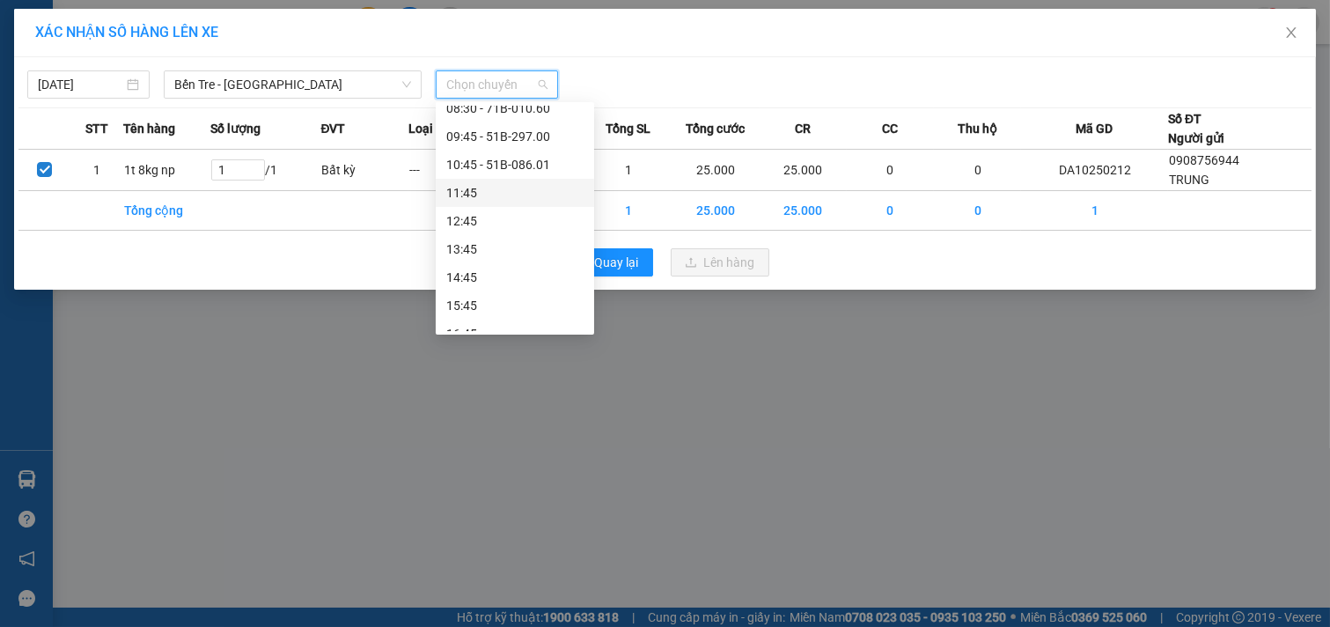
scroll to position [195, 0]
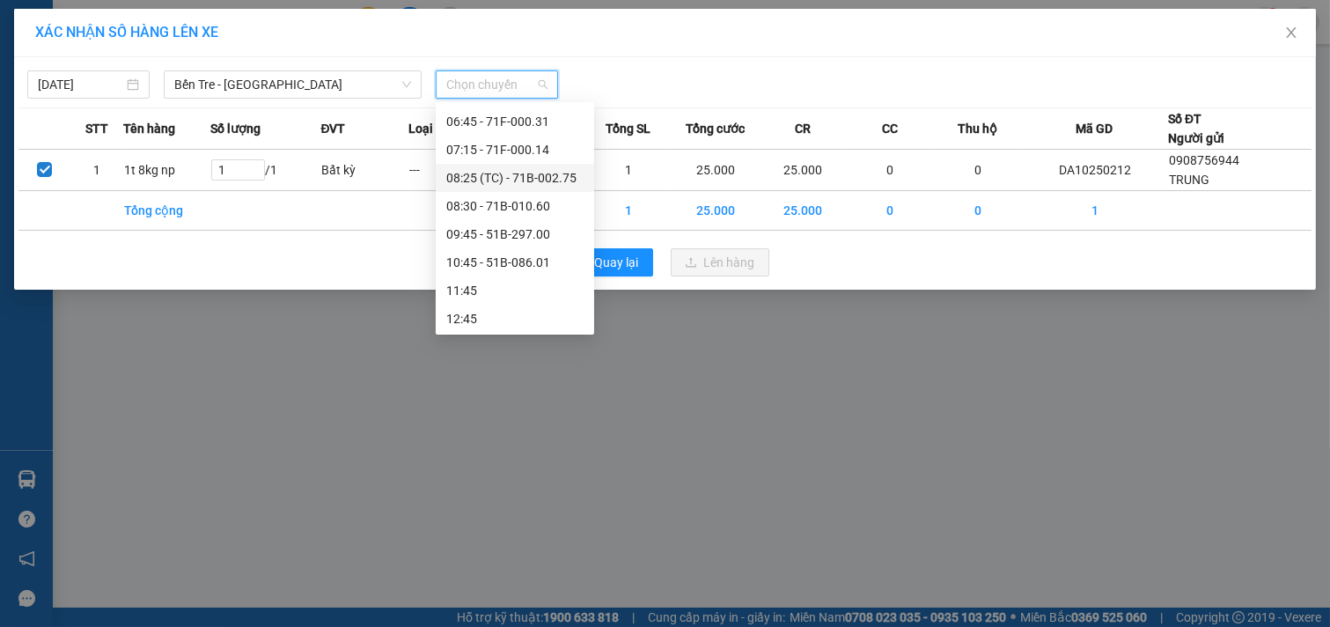
click at [528, 176] on div "08:25 (TC) - 71B-002.75" at bounding box center [514, 177] width 137 height 19
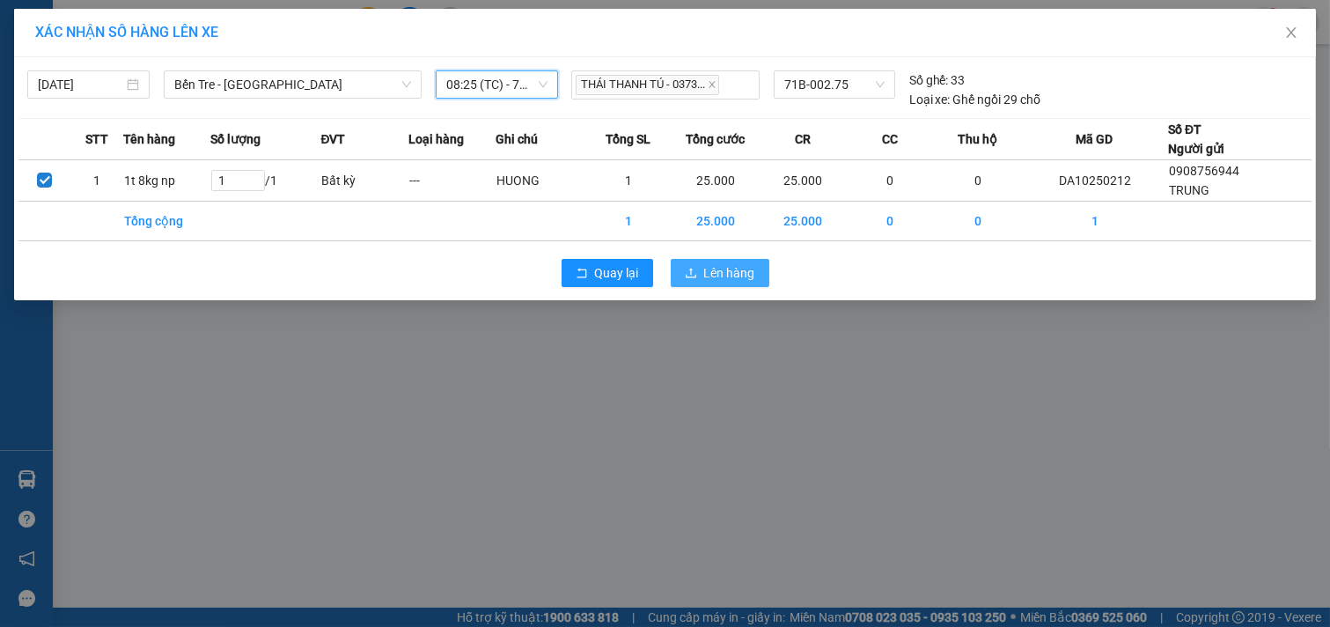
click at [749, 266] on span "Lên hàng" at bounding box center [729, 272] width 51 height 19
